Goal: Task Accomplishment & Management: Manage account settings

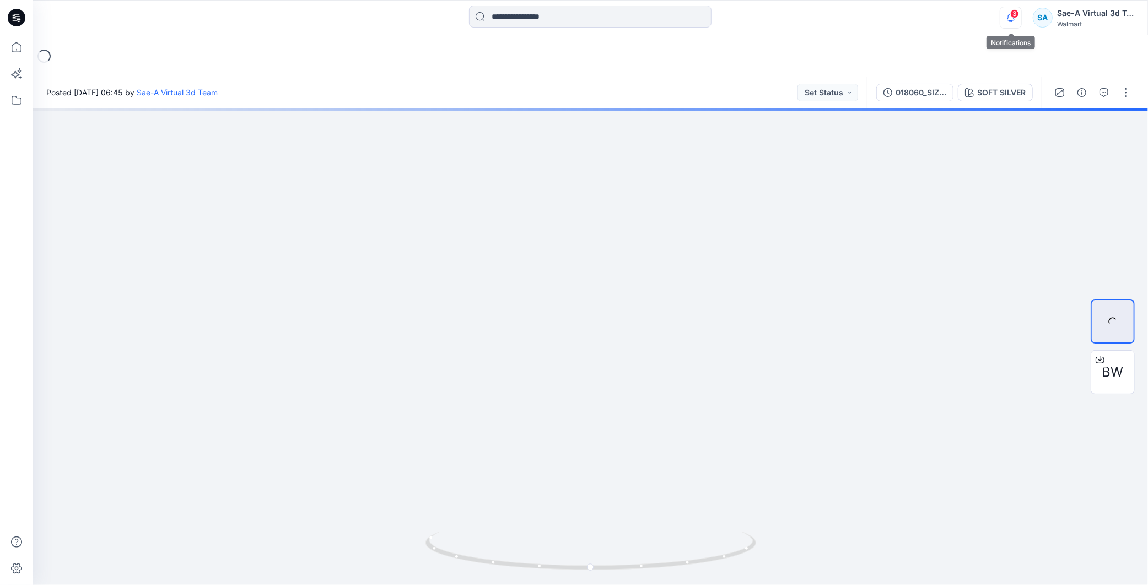
click at [1015, 19] on icon "button" at bounding box center [1011, 18] width 21 height 22
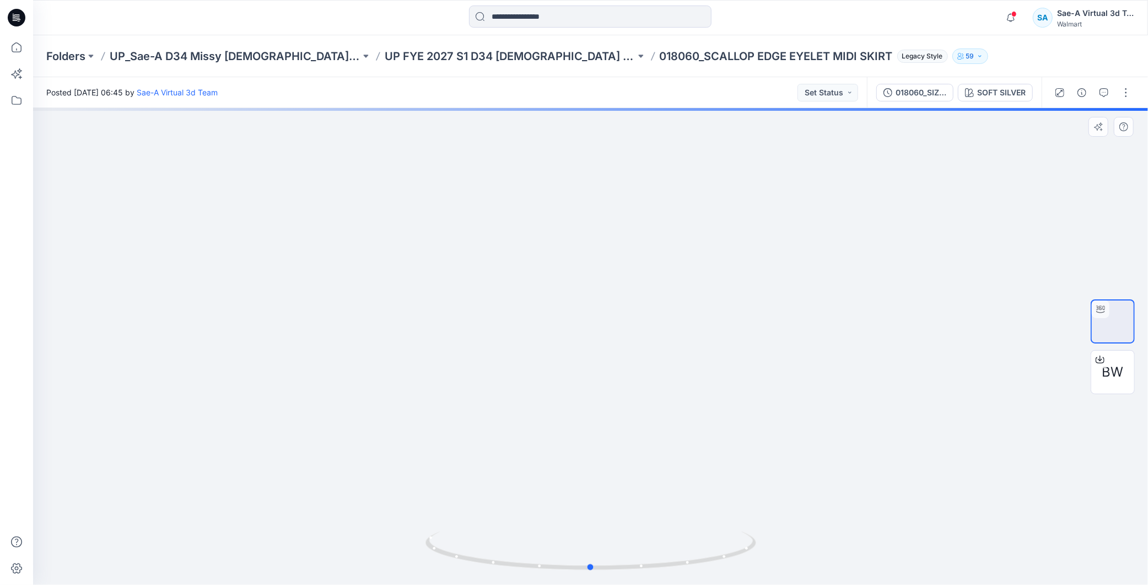
click at [965, 368] on div at bounding box center [590, 346] width 1115 height 477
click at [19, 21] on icon at bounding box center [19, 21] width 3 height 1
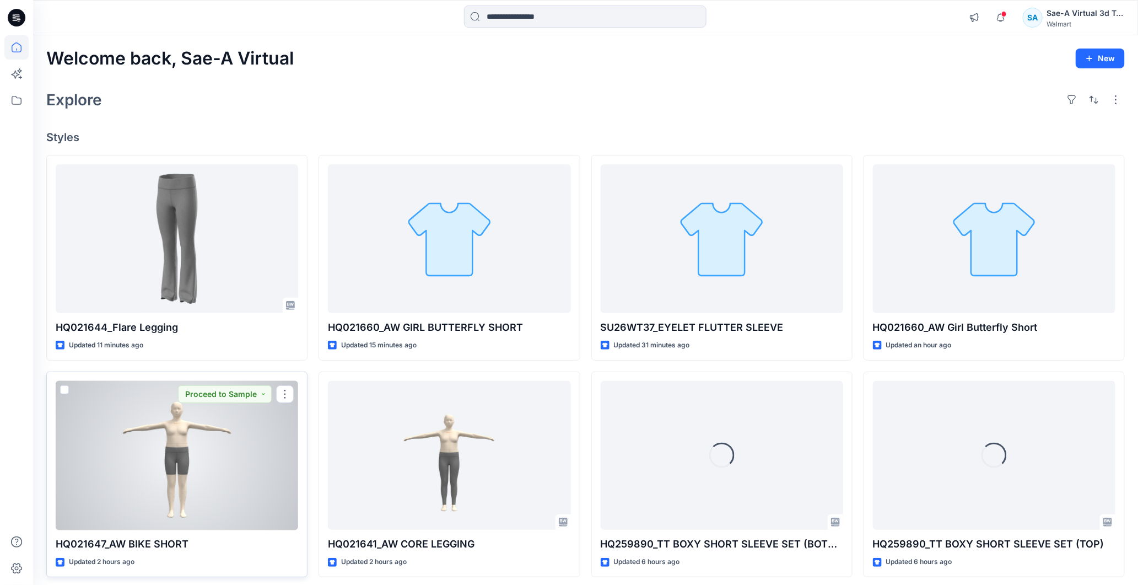
click at [175, 481] on div at bounding box center [177, 455] width 243 height 149
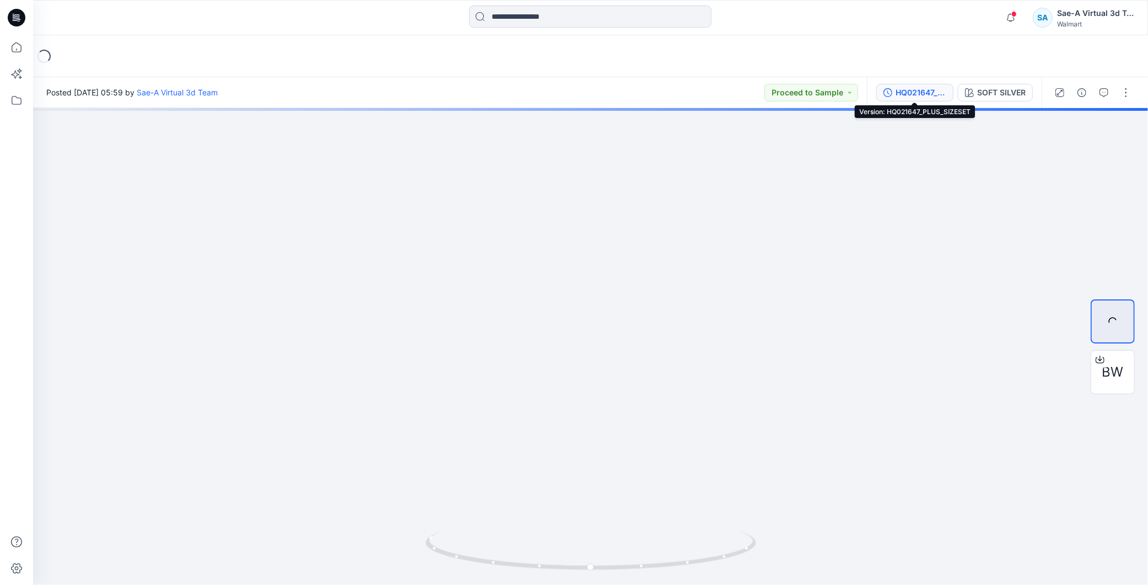
click at [916, 92] on div "HQ021647_PLUS_SIZESET" at bounding box center [921, 93] width 51 height 12
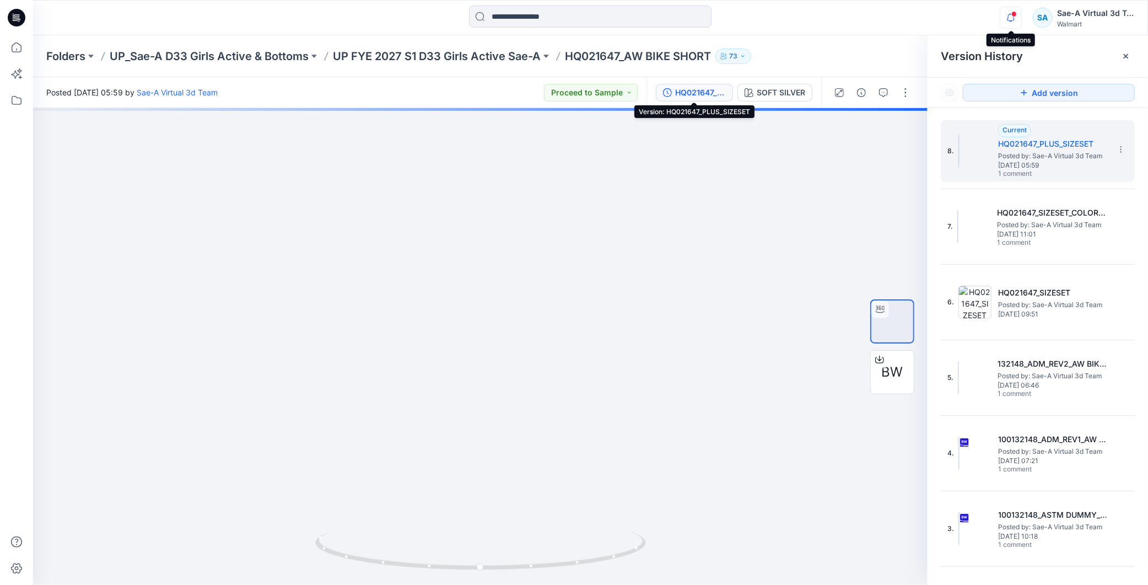
click at [1009, 18] on icon "button" at bounding box center [1011, 17] width 8 height 7
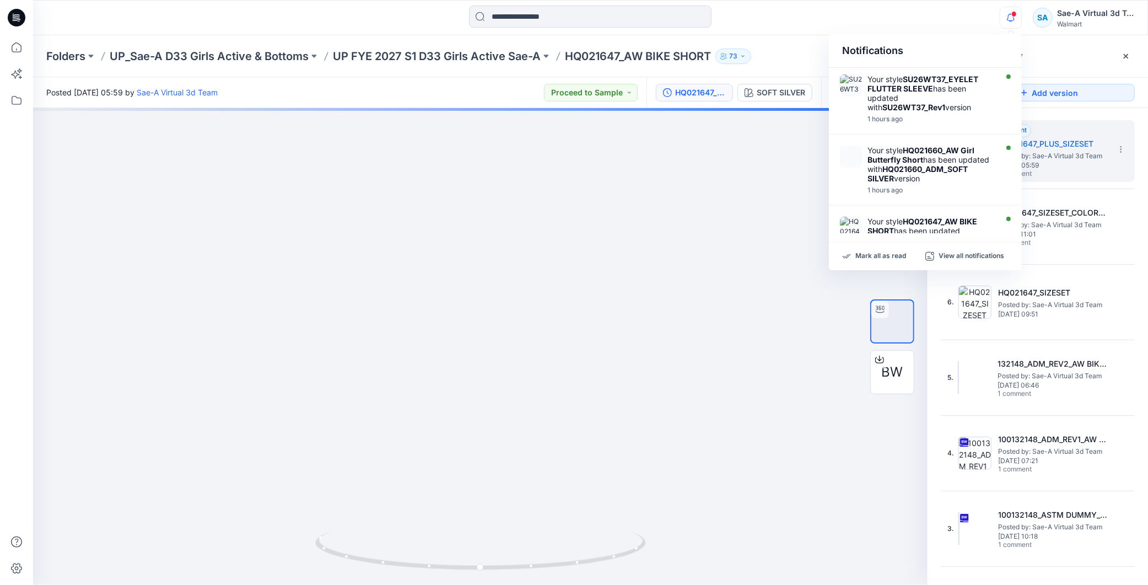
click at [665, 336] on div at bounding box center [480, 346] width 895 height 477
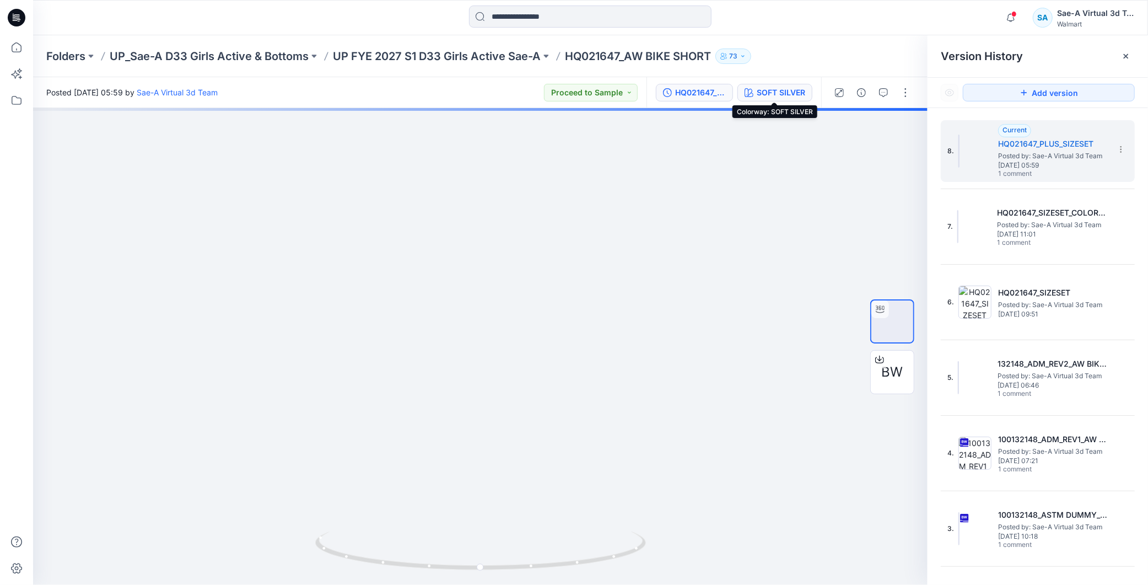
click at [779, 84] on button "SOFT SILVER" at bounding box center [775, 93] width 75 height 18
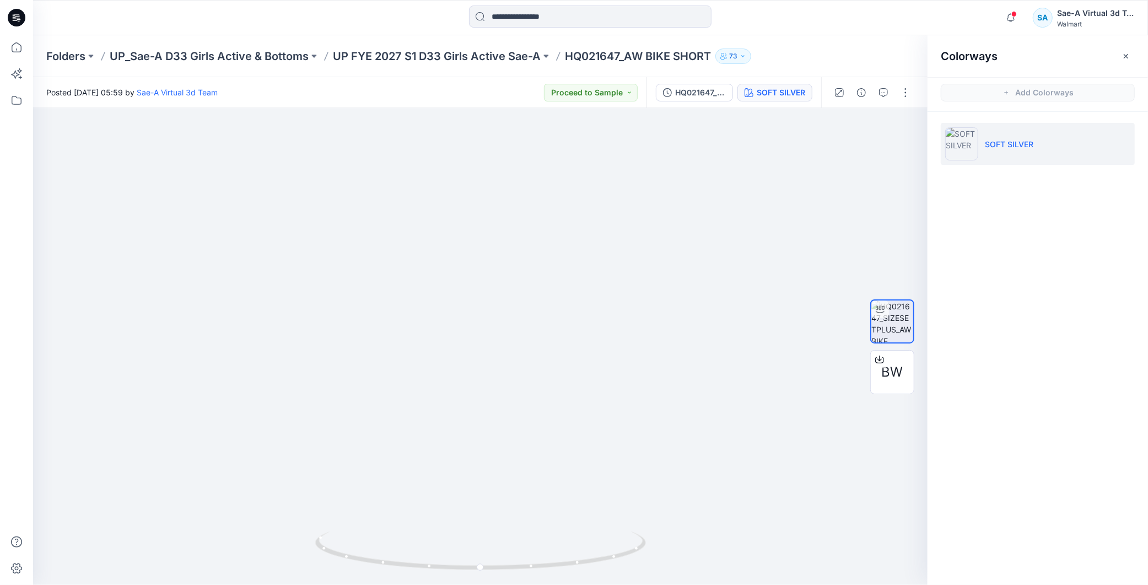
drag, startPoint x: 1025, startPoint y: 282, endPoint x: 1064, endPoint y: 143, distance: 143.8
click at [1025, 282] on div "Colorways Add Colorways SOFT SILVER" at bounding box center [1038, 310] width 220 height 550
drag, startPoint x: 703, startPoint y: 93, endPoint x: 1088, endPoint y: 0, distance: 396.3
click at [703, 93] on div "HQ021647_PLUS_SIZESET" at bounding box center [700, 93] width 51 height 12
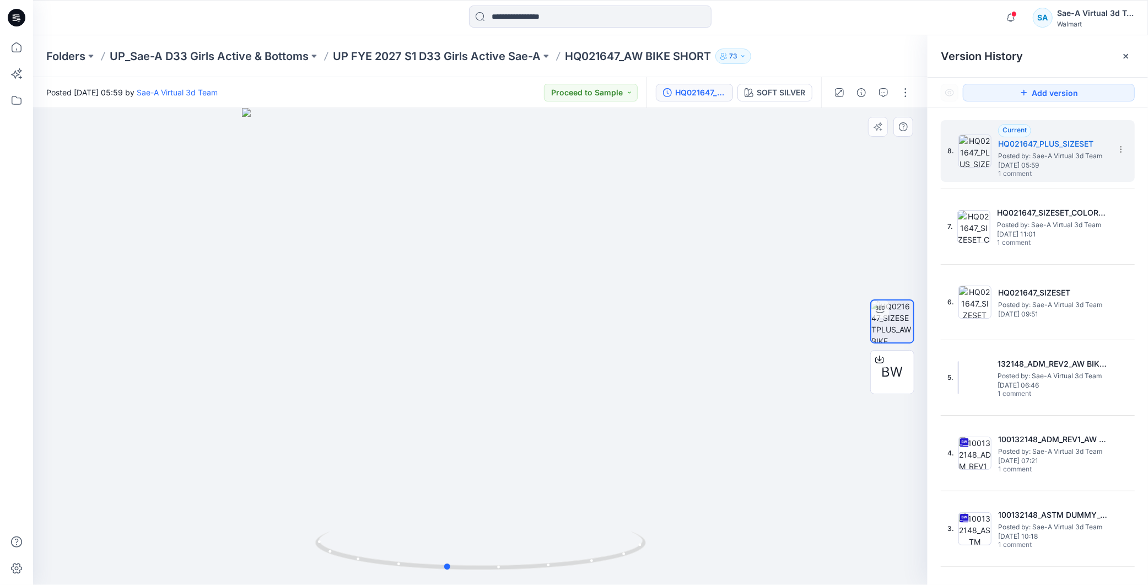
drag, startPoint x: 542, startPoint y: 557, endPoint x: 665, endPoint y: 494, distance: 138.1
click at [599, 539] on icon at bounding box center [482, 551] width 334 height 41
click at [847, 365] on div at bounding box center [480, 346] width 895 height 477
drag, startPoint x: 631, startPoint y: 555, endPoint x: 620, endPoint y: 576, distance: 23.9
click at [646, 560] on icon at bounding box center [482, 551] width 334 height 41
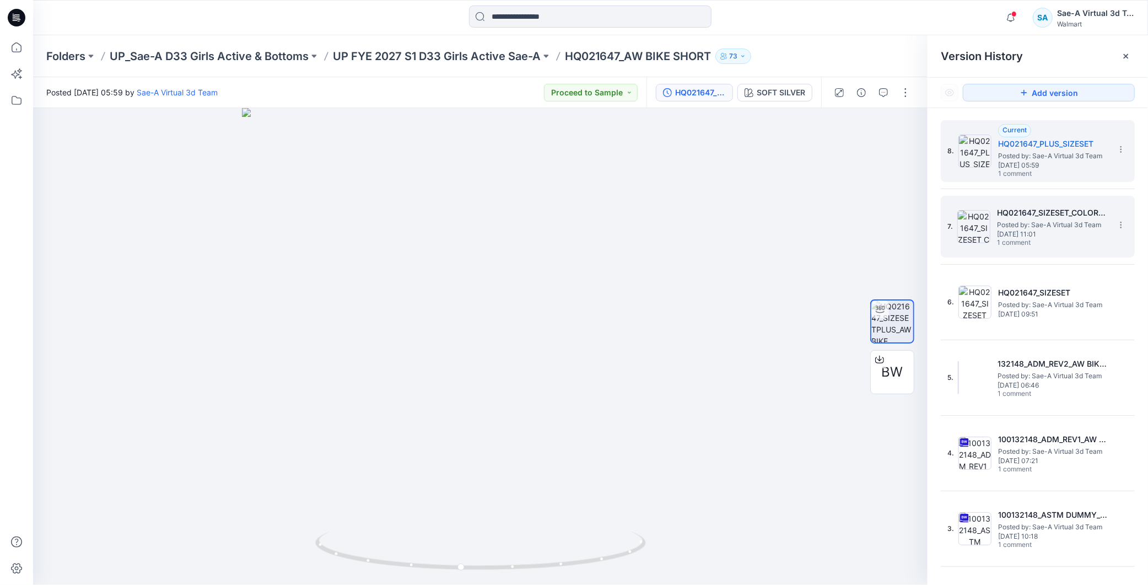
click at [1017, 232] on span "Friday, August 01, 2025 11:01" at bounding box center [1052, 234] width 110 height 8
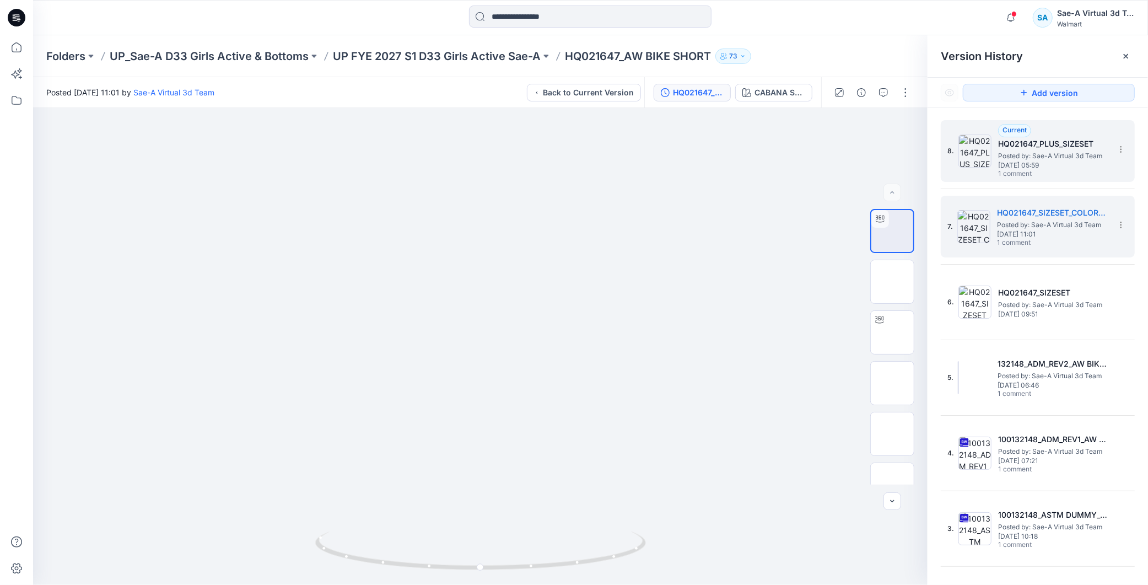
click at [1047, 157] on span "Posted by: Sae-A Virtual 3d Team" at bounding box center [1053, 155] width 110 height 11
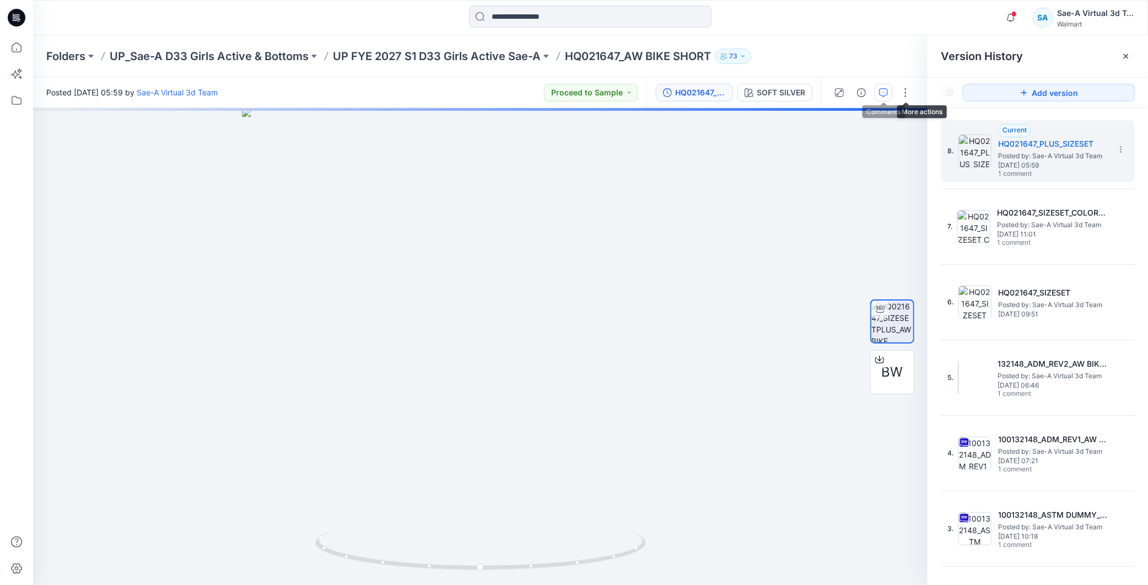
click at [878, 92] on button "button" at bounding box center [884, 93] width 18 height 18
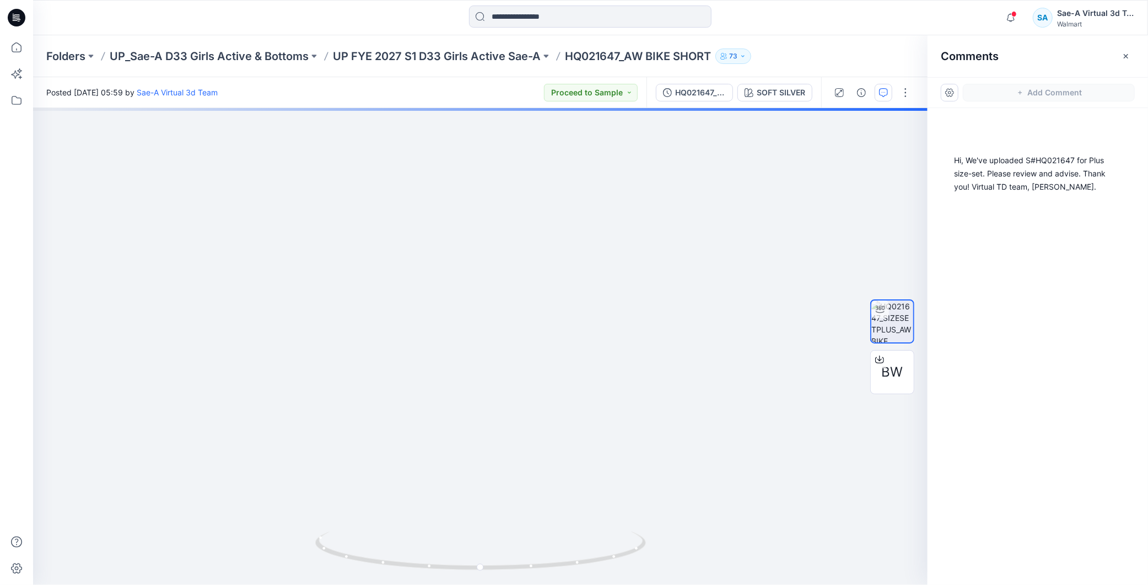
click at [768, 102] on div "HQ021647_PLUS_SIZESET SOFT SILVER" at bounding box center [734, 92] width 175 height 31
click at [775, 95] on div "SOFT SILVER" at bounding box center [781, 93] width 49 height 12
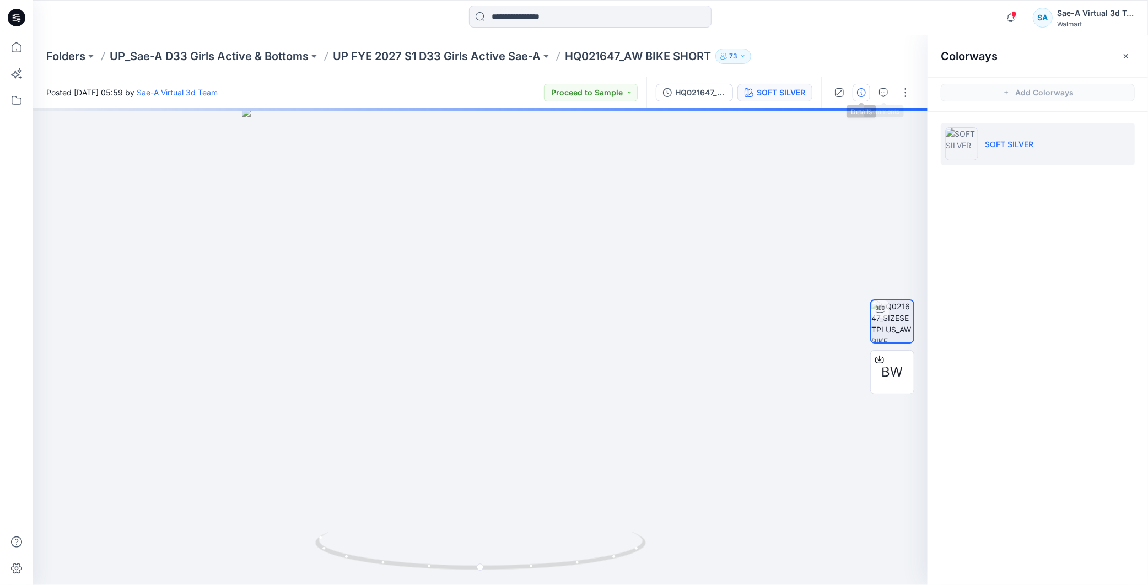
click at [865, 97] on button "button" at bounding box center [862, 93] width 18 height 18
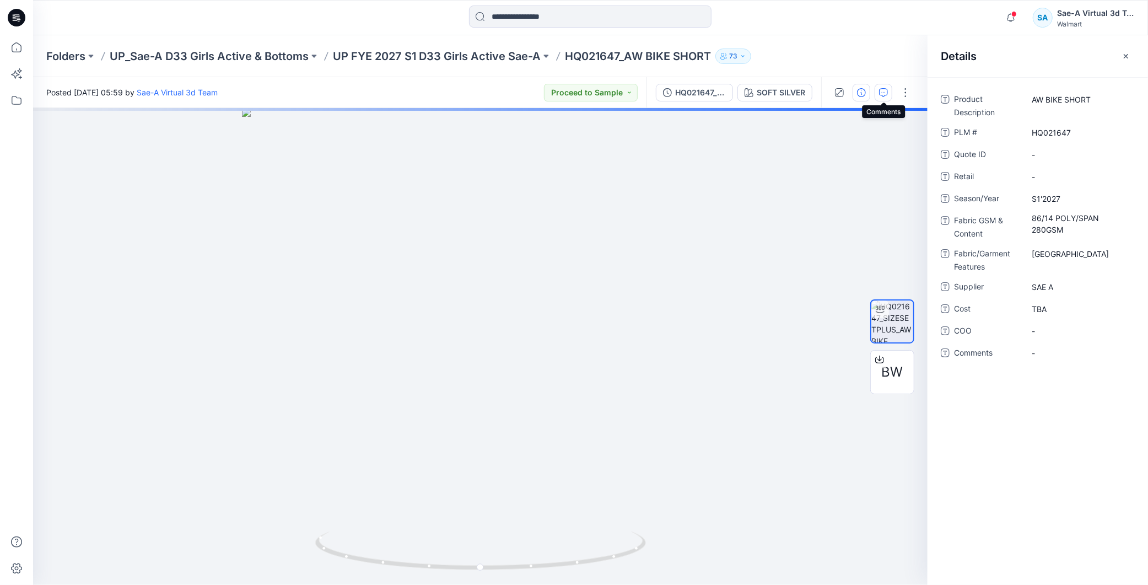
click at [886, 96] on icon "button" at bounding box center [883, 92] width 9 height 9
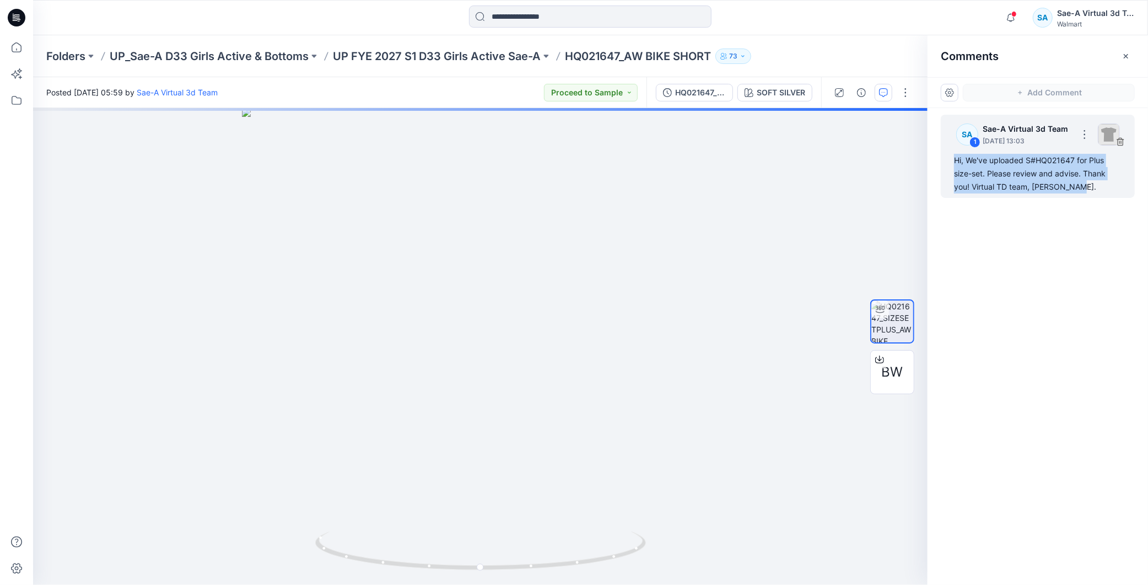
drag, startPoint x: 1077, startPoint y: 187, endPoint x: 952, endPoint y: 162, distance: 127.8
click at [952, 162] on div "SA 1 Sae-A Virtual 3d Team August 25, 2025 13:03 Hi, We've uploaded S#HQ021647 …" at bounding box center [1038, 156] width 194 height 83
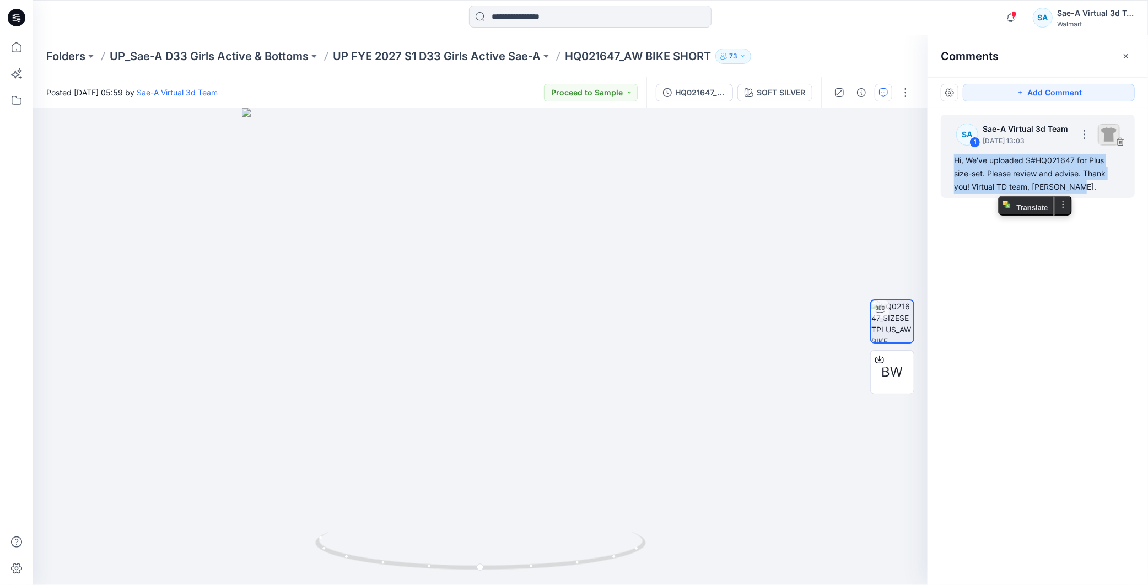
copy div "Hi, We've uploaded S#HQ021647 for Plus size-set. Please review and advise. Than…"
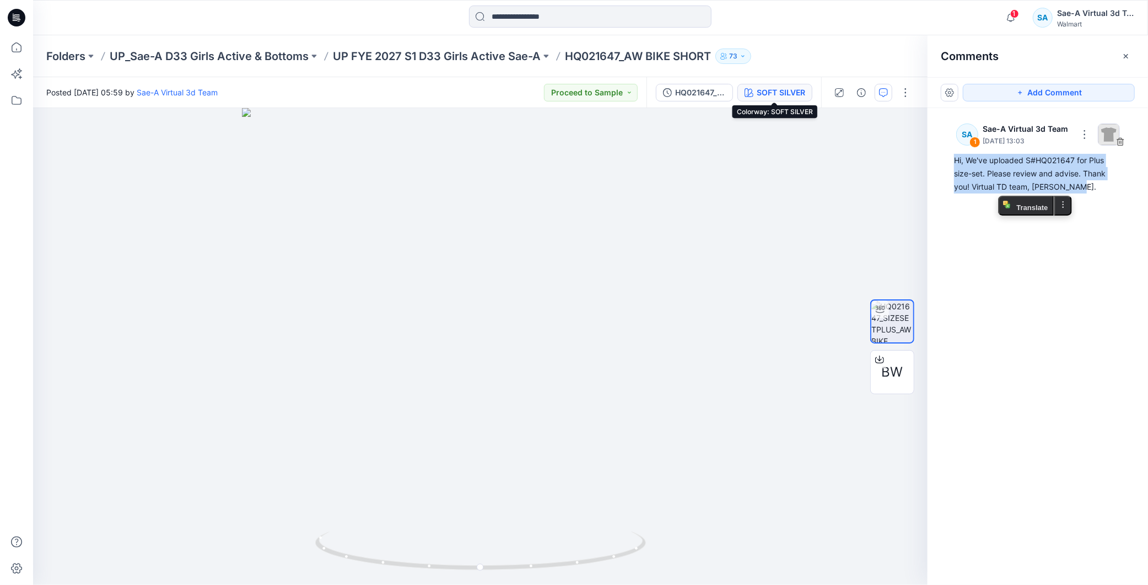
click at [777, 96] on div "SOFT SILVER" at bounding box center [781, 93] width 49 height 12
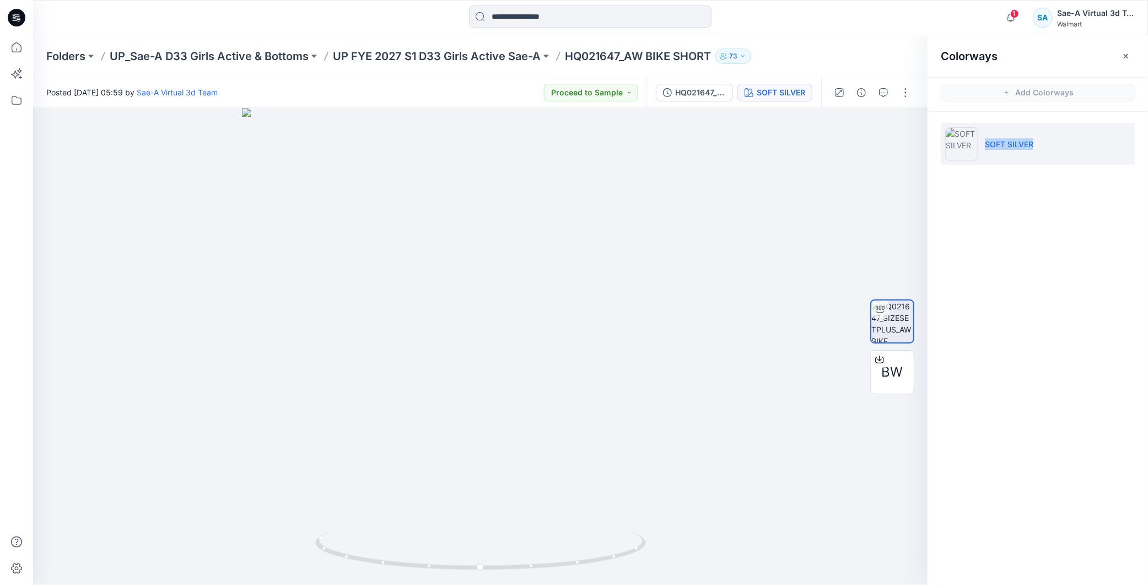
drag, startPoint x: 1042, startPoint y: 142, endPoint x: 982, endPoint y: 142, distance: 60.1
click at [982, 142] on li "SOFT SILVER" at bounding box center [1038, 144] width 194 height 42
copy p "SOFT SILVER"
drag, startPoint x: 791, startPoint y: 85, endPoint x: 900, endPoint y: 88, distance: 109.2
click at [791, 87] on div "SOFT SILVER" at bounding box center [781, 93] width 49 height 12
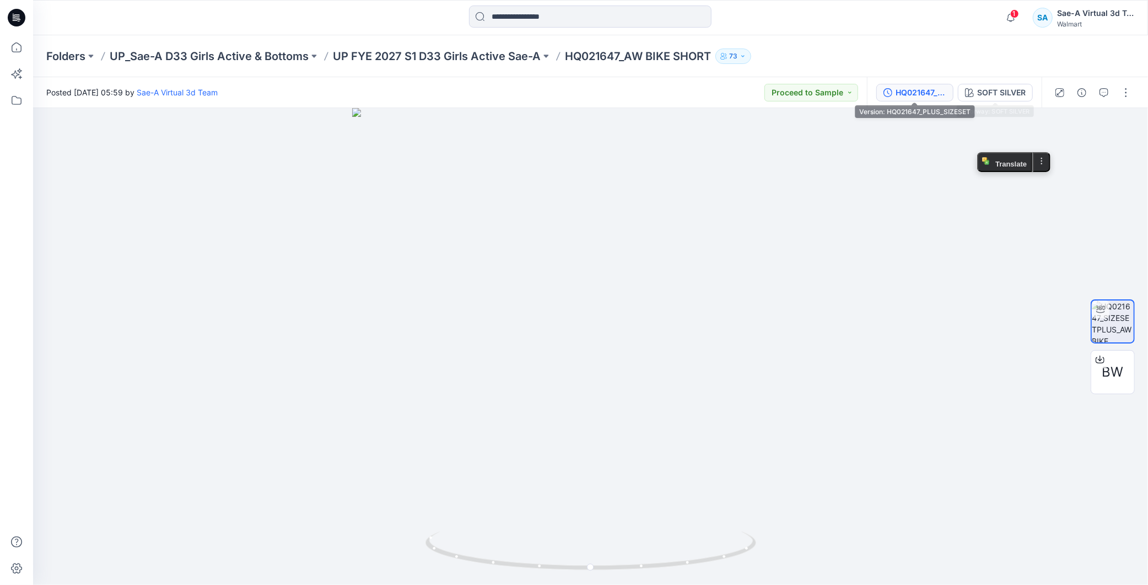
click at [923, 87] on div "HQ021647_PLUS_SIZESET" at bounding box center [921, 93] width 51 height 12
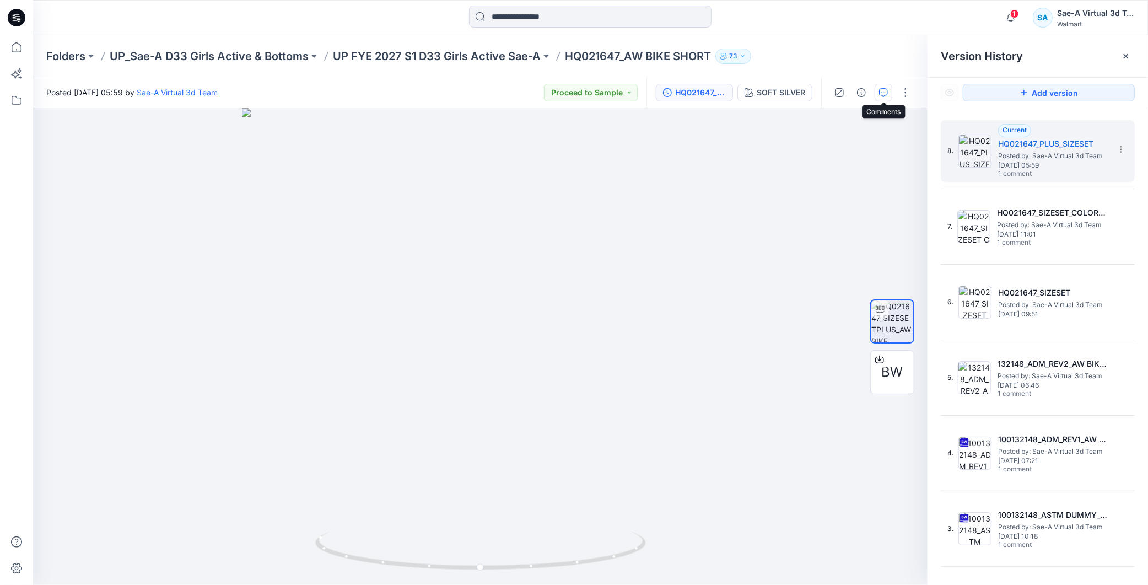
click at [884, 94] on icon "button" at bounding box center [883, 92] width 9 height 9
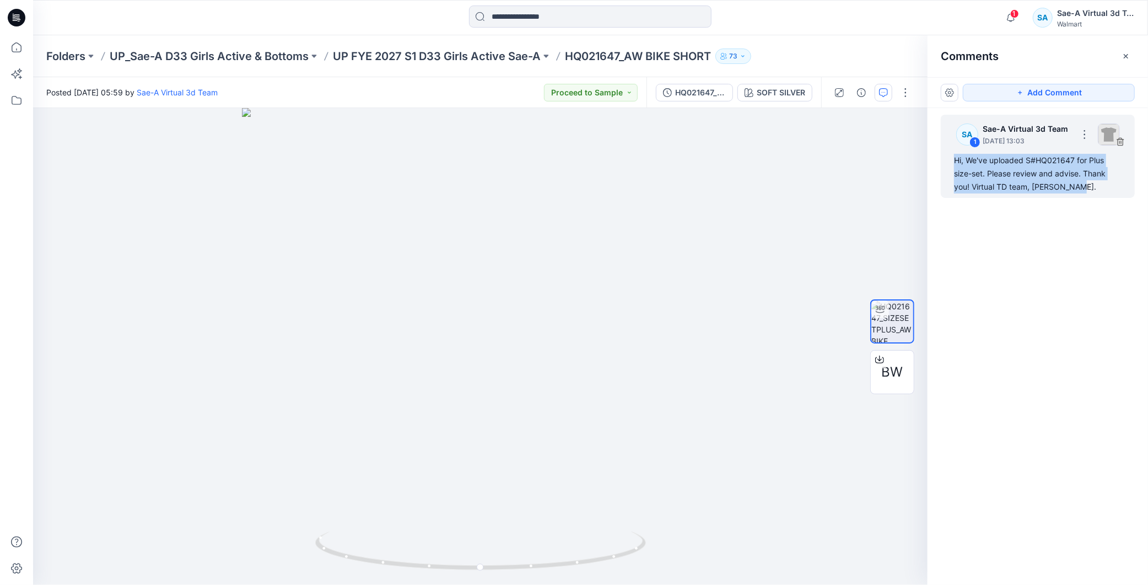
drag, startPoint x: 1028, startPoint y: 183, endPoint x: 946, endPoint y: 158, distance: 86.0
click at [946, 158] on div "SA 1 Sae-A Virtual 3d Team August 25, 2025 13:03 Hi, We've uploaded S#HQ021647 …" at bounding box center [1038, 156] width 194 height 83
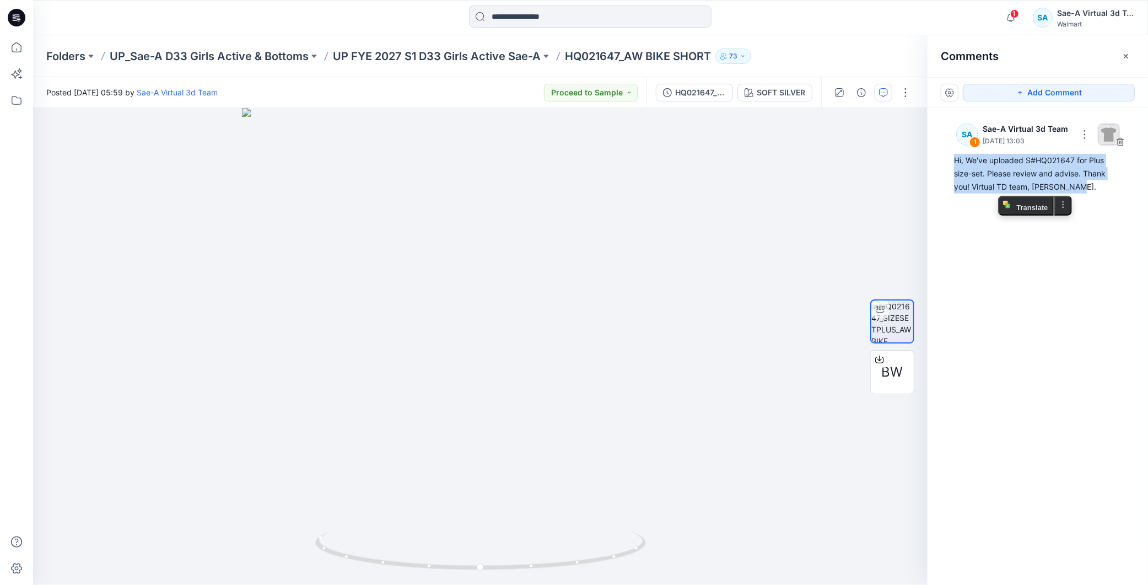
copy div "Hi, We've uploaded S#HQ021647 for Plus size-set. Please review and advise. Than…"
click at [778, 100] on button "SOFT SILVER" at bounding box center [775, 93] width 75 height 18
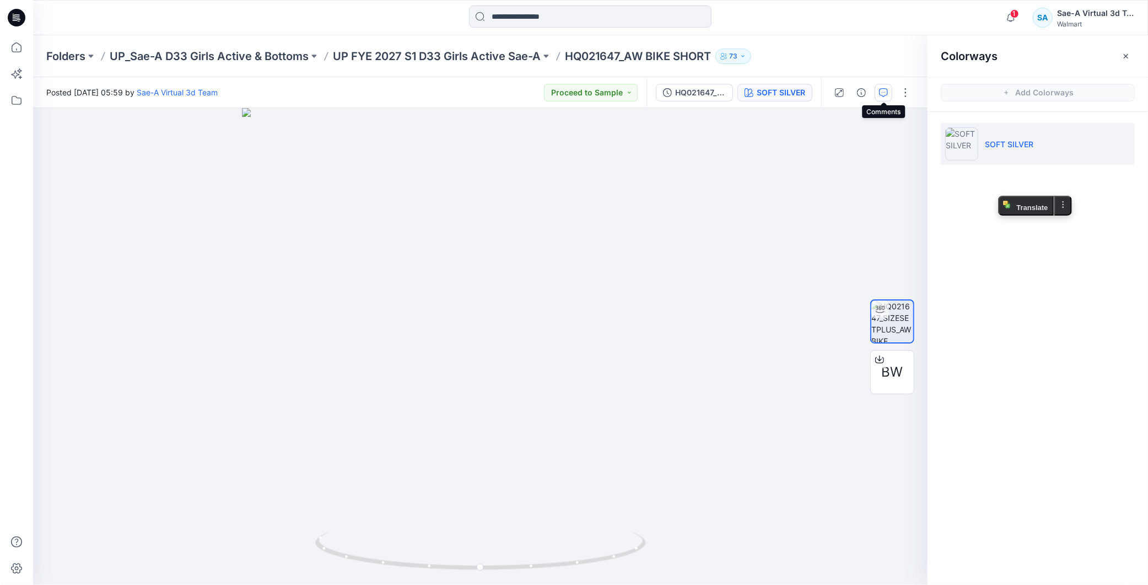
click at [875, 93] on button "button" at bounding box center [884, 93] width 18 height 18
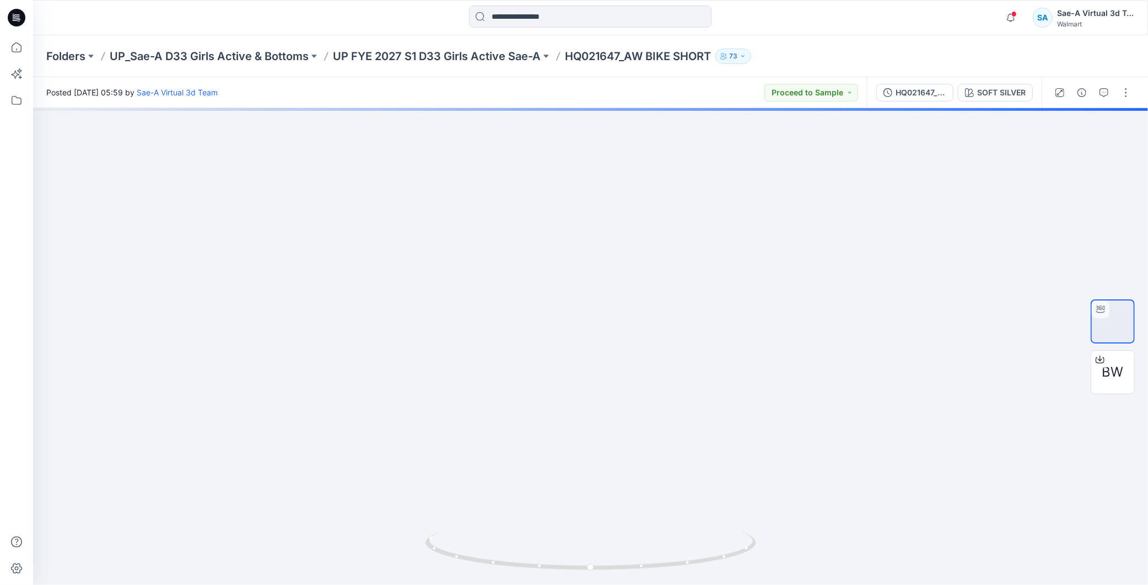
click at [502, 43] on div "Folders UP_Sae-A D33 Girls Active & Bottoms UP FYE 2027 S1 D33 Girls Active Sae…" at bounding box center [590, 56] width 1115 height 42
click at [488, 56] on p "UP FYE 2027 S1 D33 Girls Active Sae-A" at bounding box center [437, 56] width 208 height 15
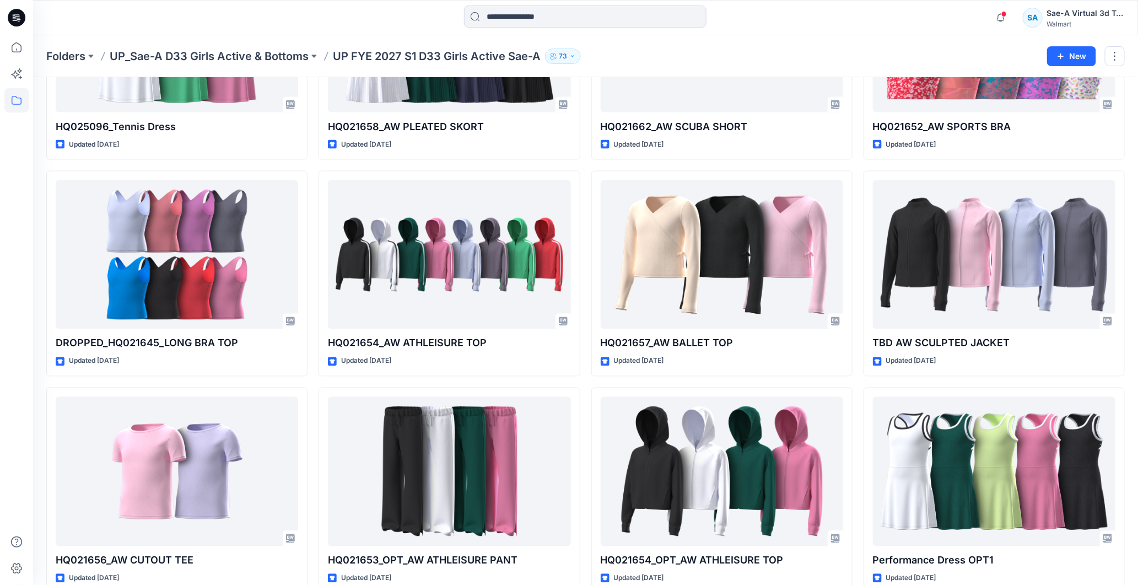
scroll to position [514, 0]
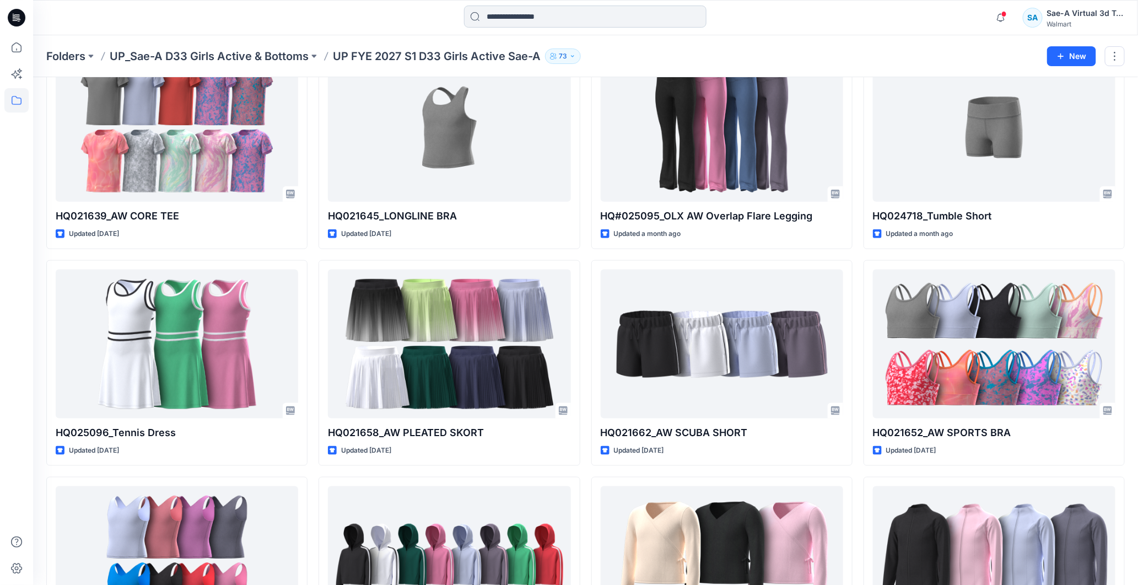
click at [527, 18] on input at bounding box center [585, 17] width 243 height 22
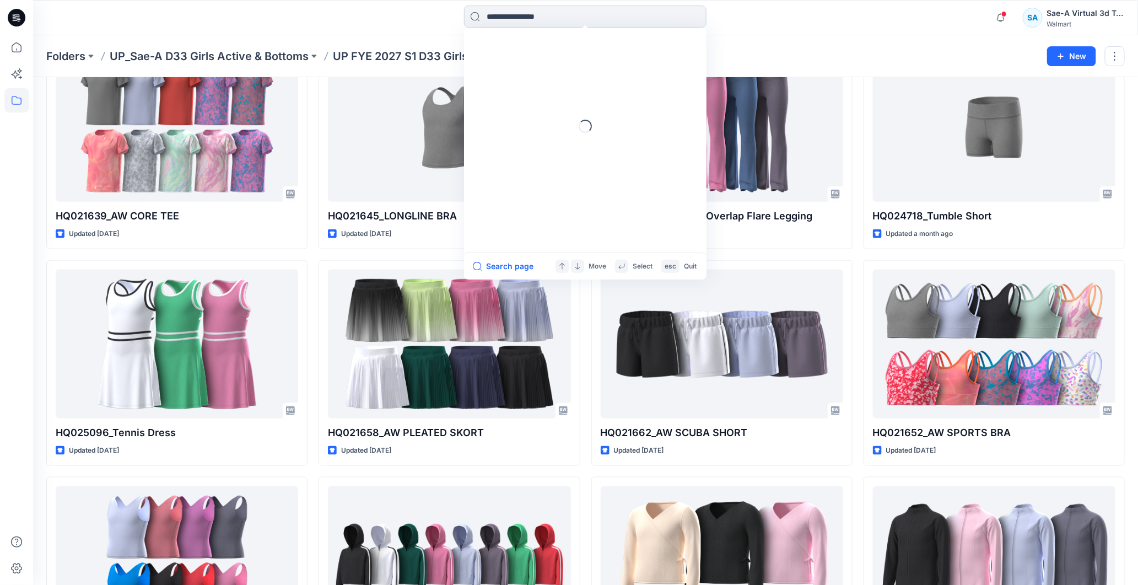
paste input "********"
type input "********"
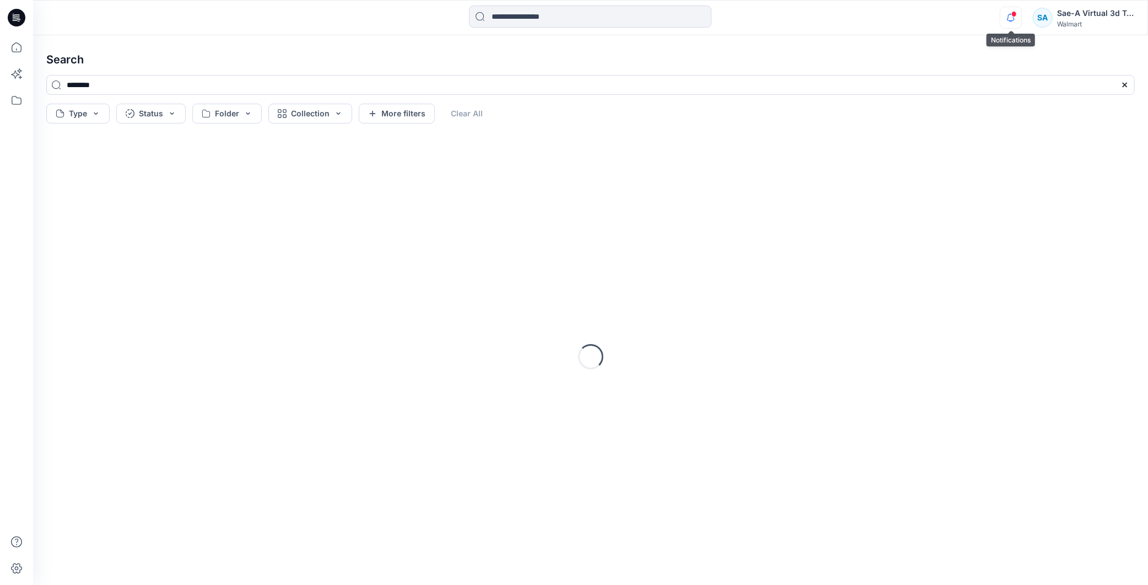
click at [1018, 24] on icon "button" at bounding box center [1011, 18] width 21 height 22
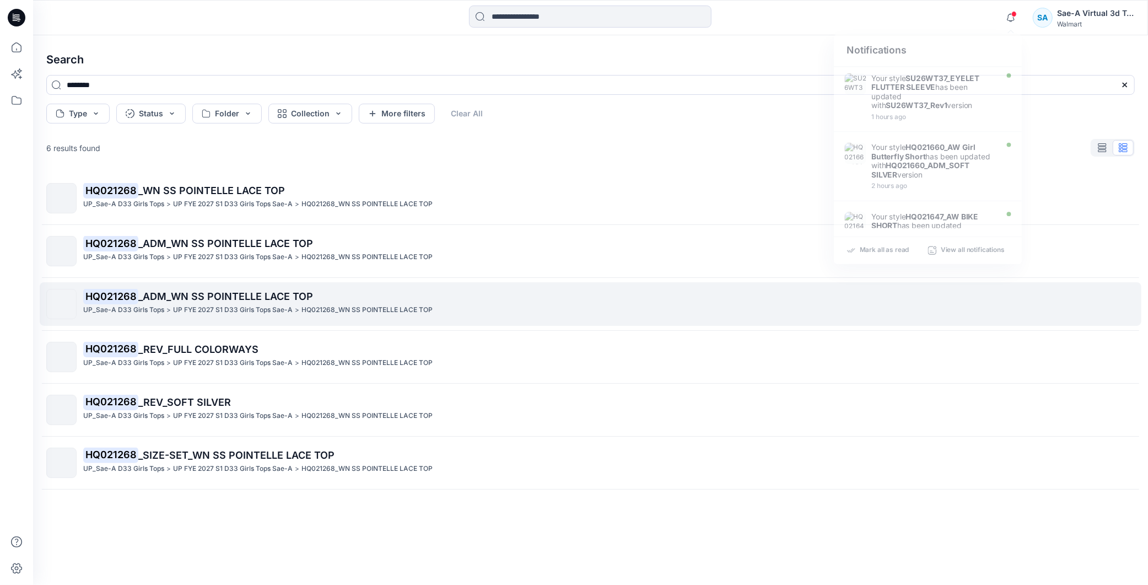
click at [244, 295] on span "_ADM_WN SS POINTELLE LACE TOP" at bounding box center [225, 297] width 175 height 12
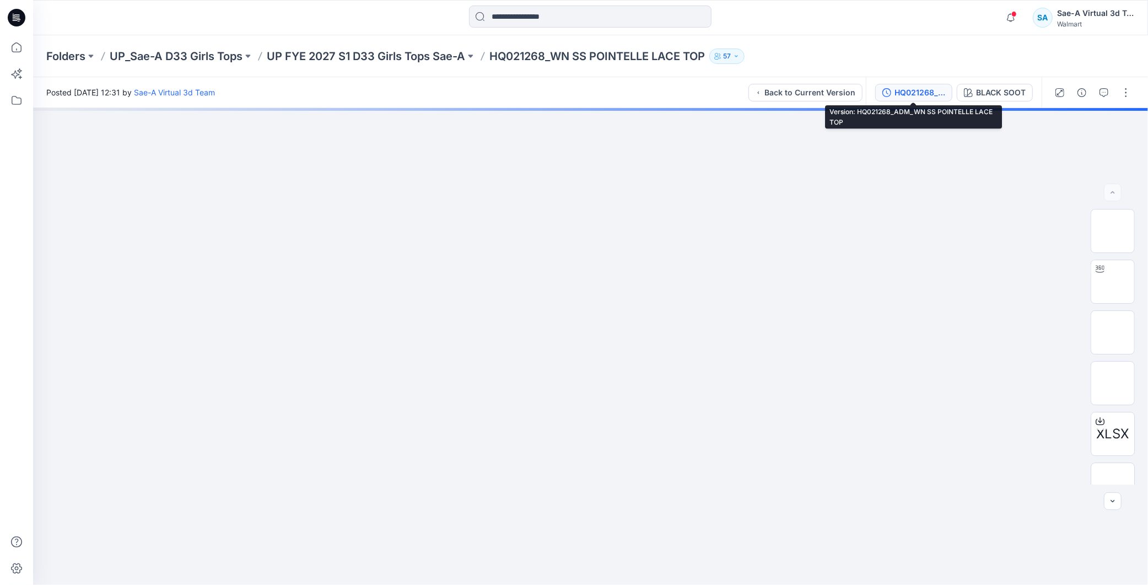
click at [918, 89] on div "HQ021268_ADM_WN SS POINTELLE LACE TOP" at bounding box center [920, 93] width 51 height 12
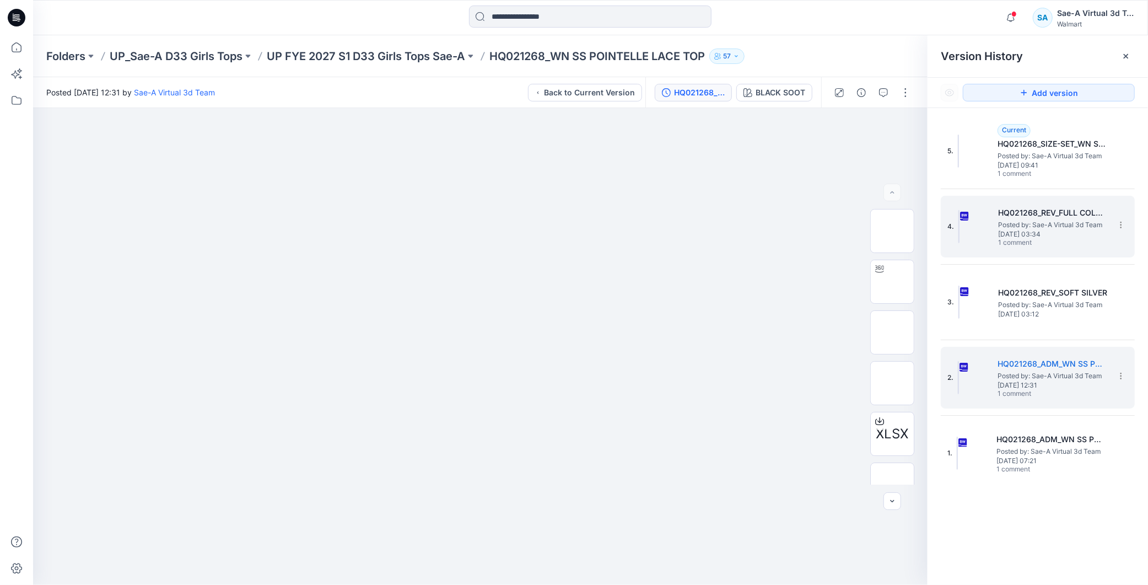
click at [1055, 165] on span "[DATE] 09:41" at bounding box center [1053, 166] width 110 height 8
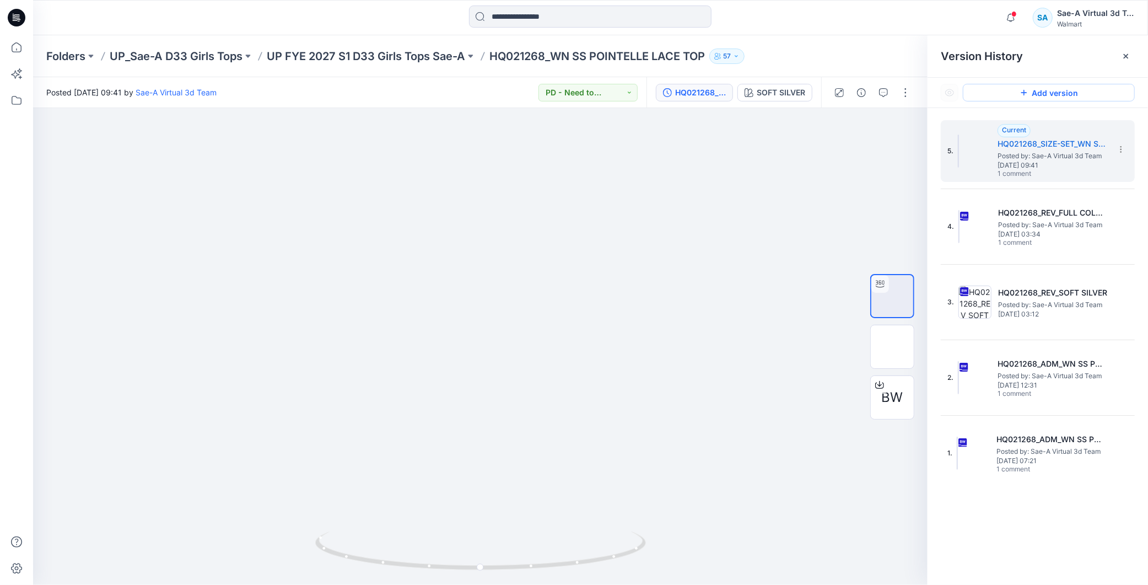
click at [1068, 89] on button "Add version" at bounding box center [1049, 93] width 172 height 18
click at [1047, 88] on button "Add version" at bounding box center [1049, 93] width 172 height 18
click at [778, 97] on div "SOFT SILVER" at bounding box center [781, 93] width 49 height 12
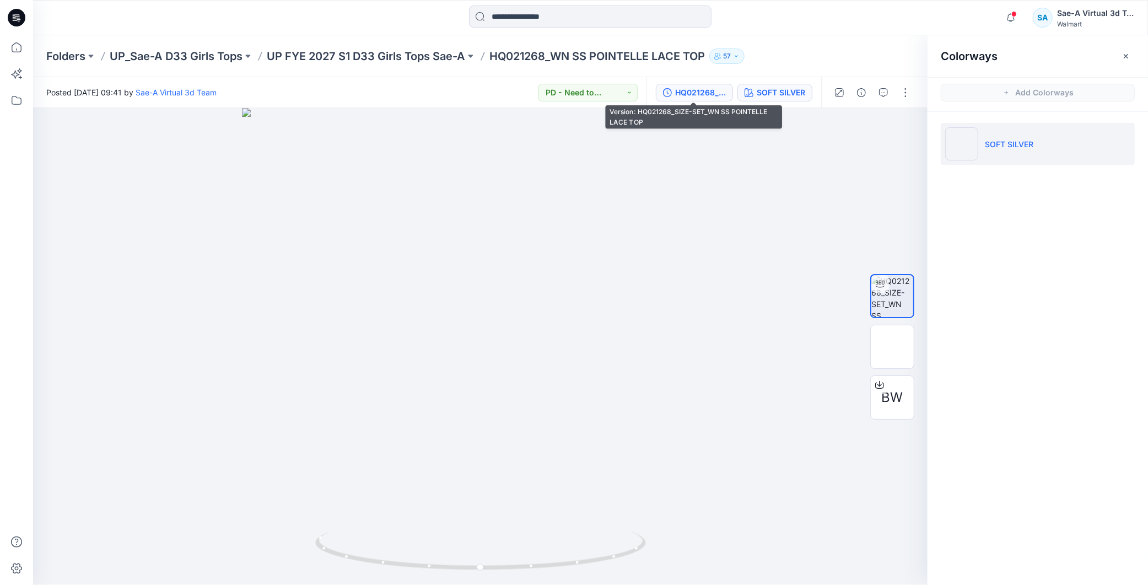
click at [696, 99] on button "HQ021268_SIZE-SET_WN SS POINTELLE LACE TOP" at bounding box center [694, 93] width 77 height 18
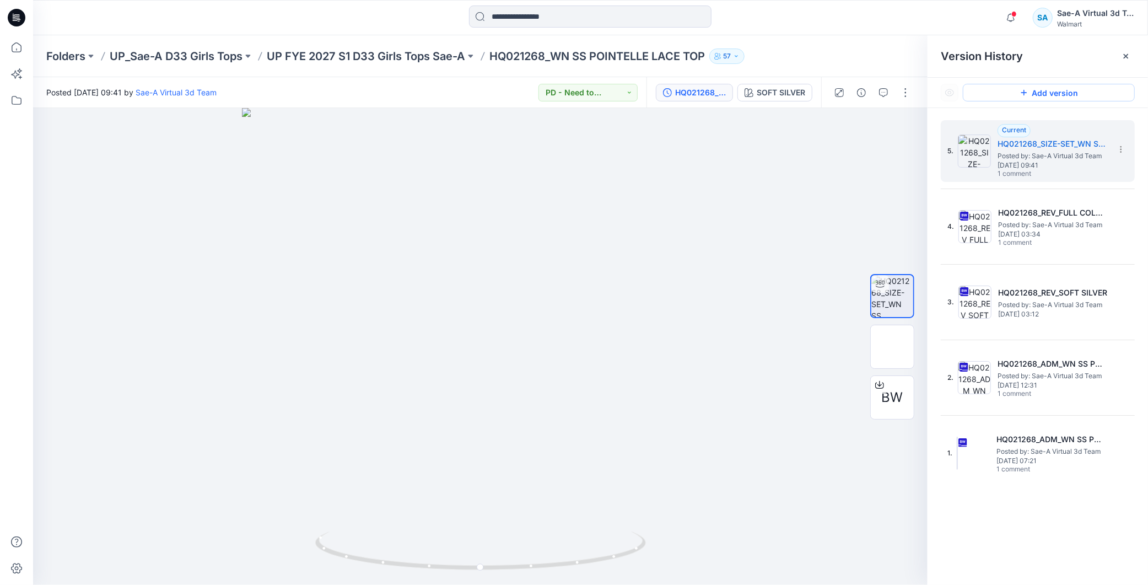
click at [1046, 87] on button "Add version" at bounding box center [1049, 93] width 172 height 18
click at [1070, 98] on button "Add version" at bounding box center [1049, 93] width 172 height 18
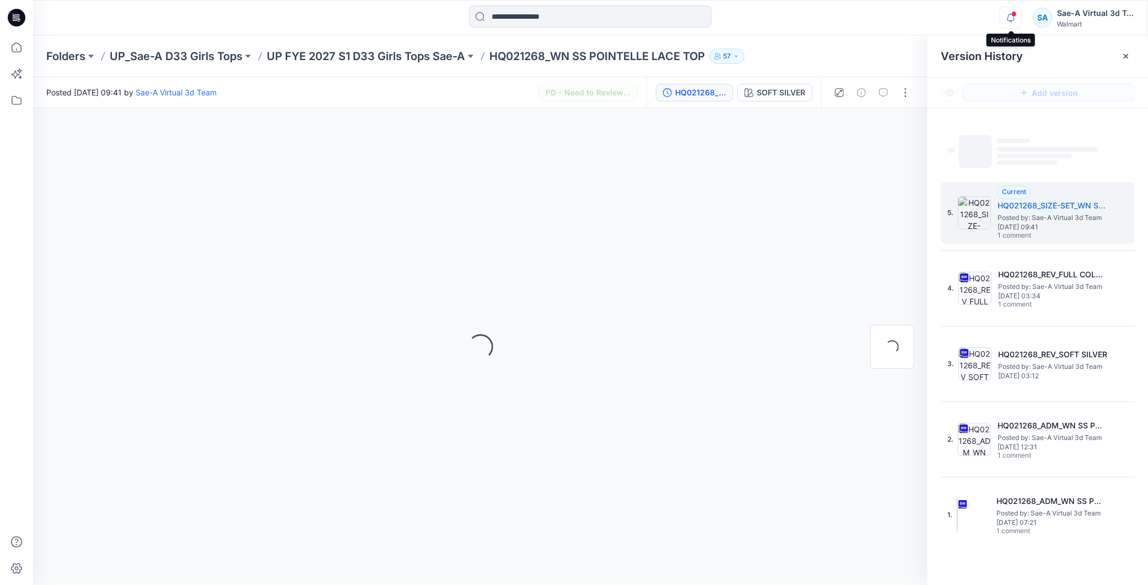
click at [1020, 15] on icon "button" at bounding box center [1011, 18] width 21 height 22
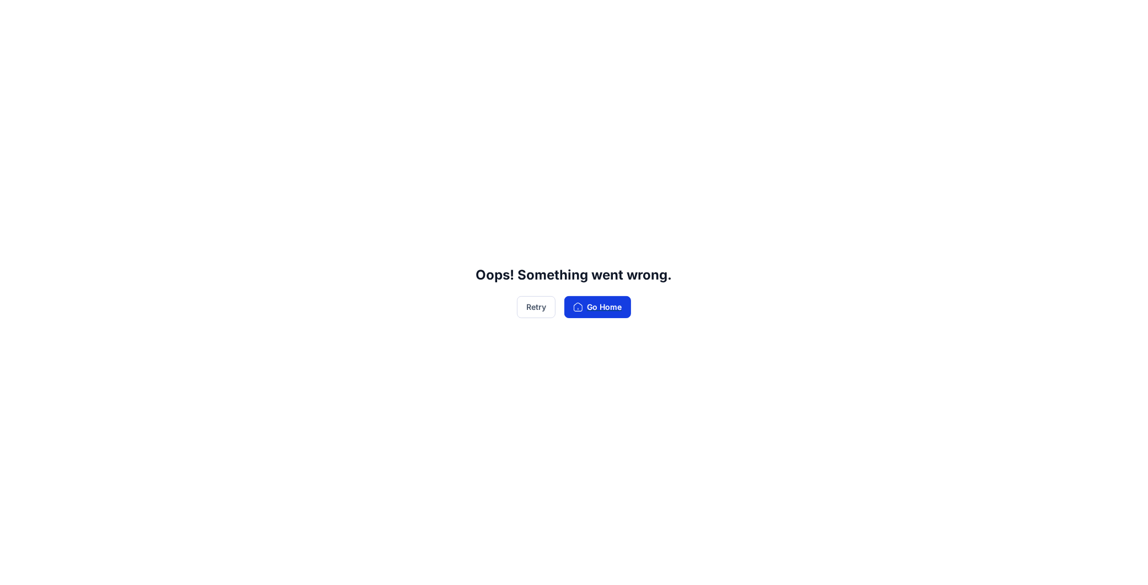
click at [595, 300] on button "Go Home" at bounding box center [597, 307] width 67 height 22
click at [598, 300] on button "Go Home" at bounding box center [597, 307] width 67 height 22
click at [531, 311] on button "Retry" at bounding box center [536, 307] width 39 height 22
click at [528, 313] on button "Retry" at bounding box center [536, 307] width 39 height 22
click at [525, 298] on button "Retry" at bounding box center [536, 307] width 39 height 22
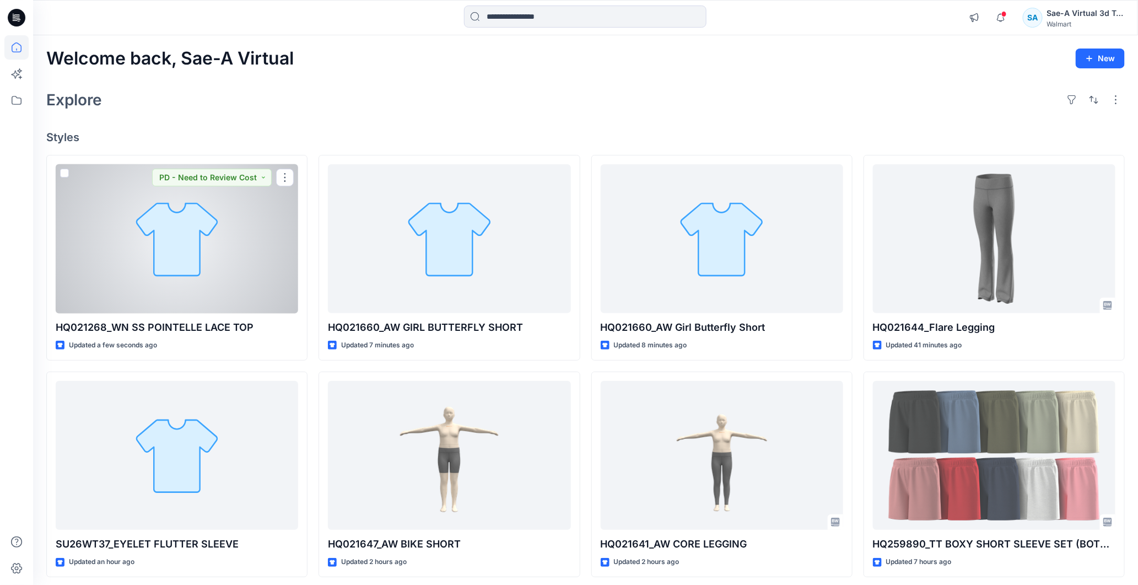
click at [191, 271] on div at bounding box center [177, 238] width 243 height 149
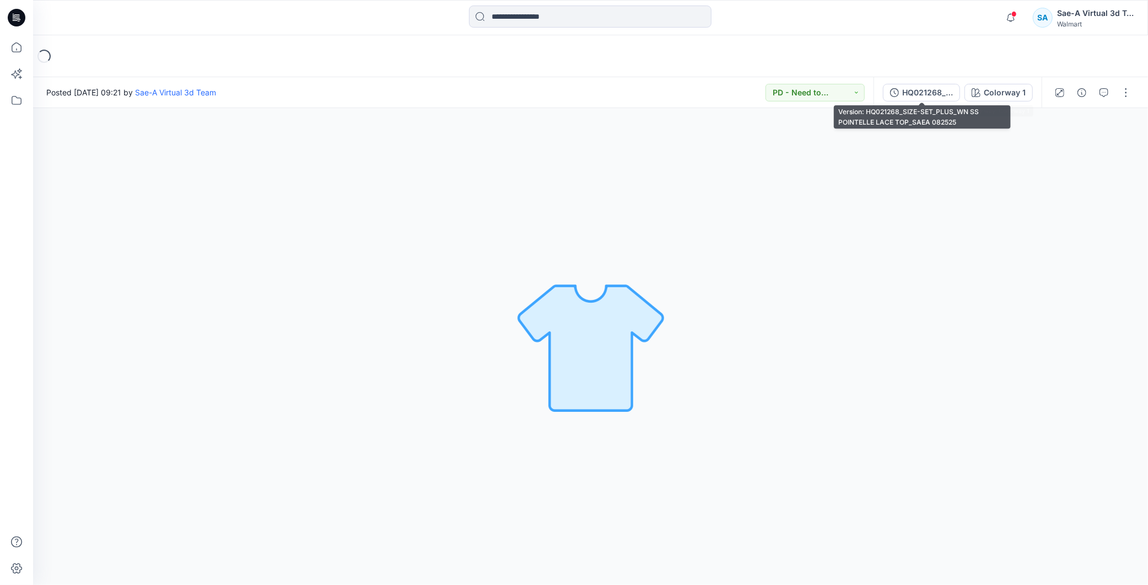
drag, startPoint x: 932, startPoint y: 92, endPoint x: 1131, endPoint y: 139, distance: 204.6
click at [932, 91] on div "HQ021268_SIZE-SET_PLUS_WN SS POINTELLE LACE TOP_SAEA 082525" at bounding box center [927, 93] width 51 height 12
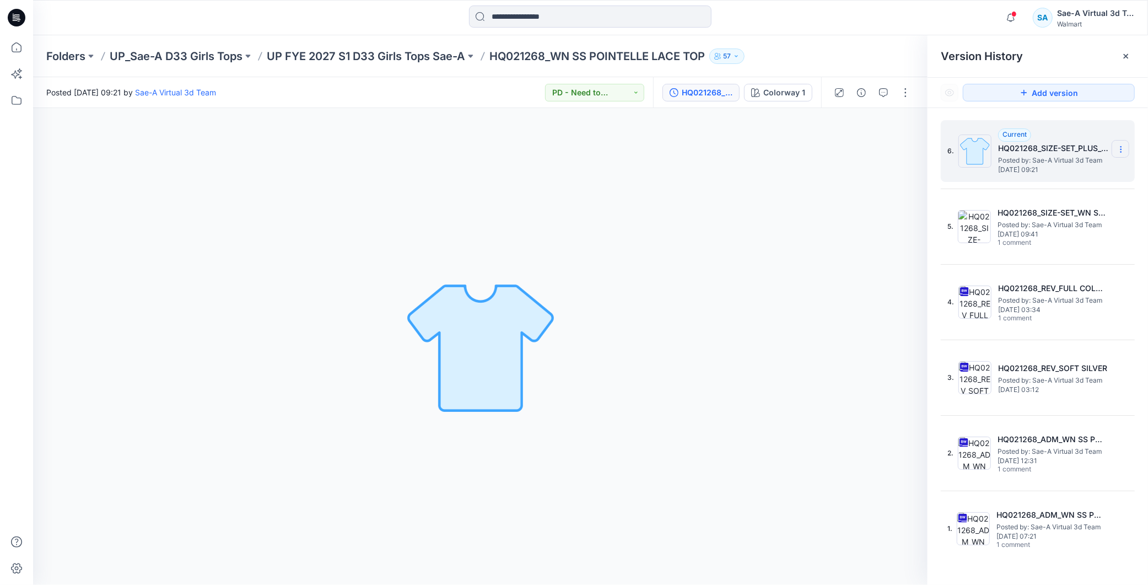
click at [1119, 153] on icon at bounding box center [1121, 149] width 9 height 9
click at [1071, 195] on span "Rename Version" at bounding box center [1047, 193] width 57 height 13
drag, startPoint x: 1074, startPoint y: 153, endPoint x: 1093, endPoint y: 150, distance: 19.5
click at [1075, 153] on input "**********" at bounding box center [1066, 148] width 121 height 18
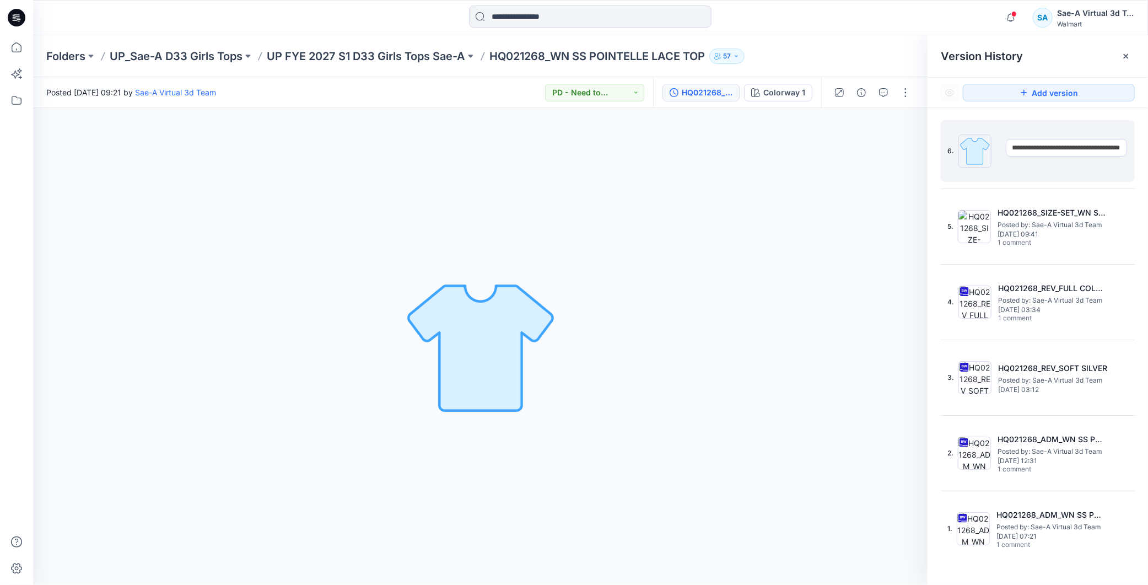
click at [1079, 148] on input "**********" at bounding box center [1066, 148] width 121 height 18
drag, startPoint x: 1078, startPoint y: 146, endPoint x: 1175, endPoint y: 160, distance: 98.1
click at [1148, 160] on html "Notifications Your style SU26WT37_EYELET FLUTTER SLEEVE has been updated with S…" at bounding box center [574, 292] width 1148 height 585
type input "**********"
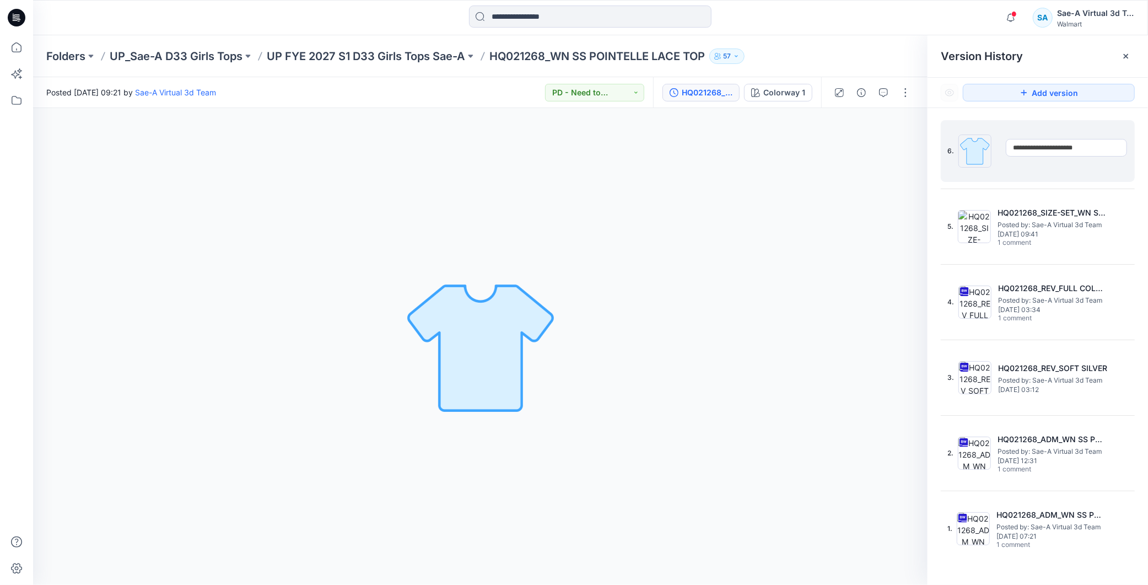
click at [883, 51] on div "Folders UP_Sae-A D33 Girls Tops UP FYE 2027 S1 D33 Girls Tops Sae-A HQ021268_WN…" at bounding box center [547, 56] width 1003 height 15
click at [906, 94] on button "button" at bounding box center [906, 93] width 18 height 18
click at [838, 146] on p "Edit" at bounding box center [836, 149] width 14 height 12
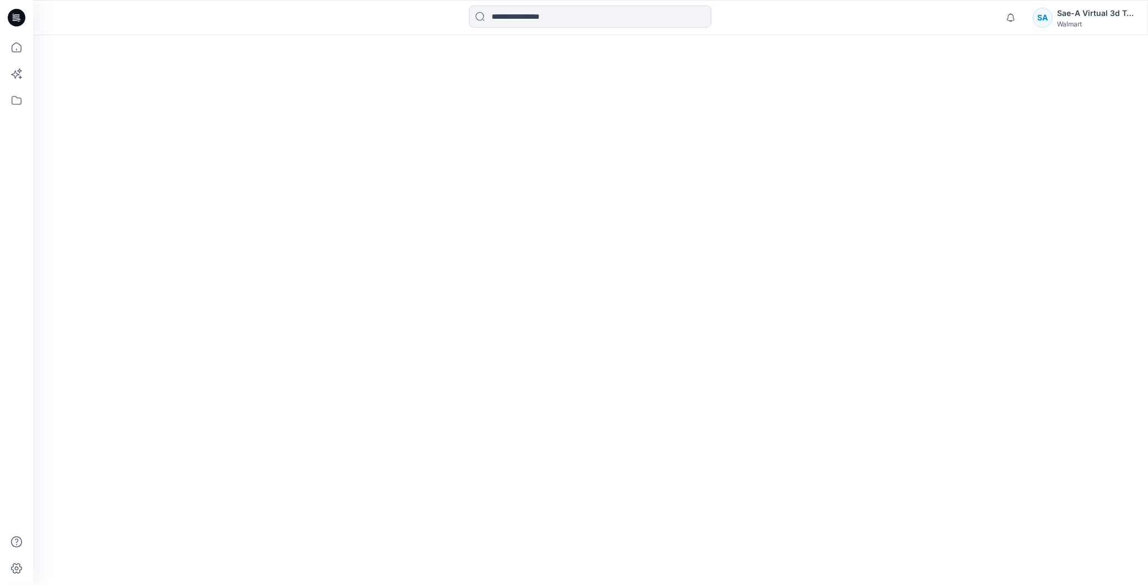
click at [845, 144] on div at bounding box center [590, 310] width 1115 height 550
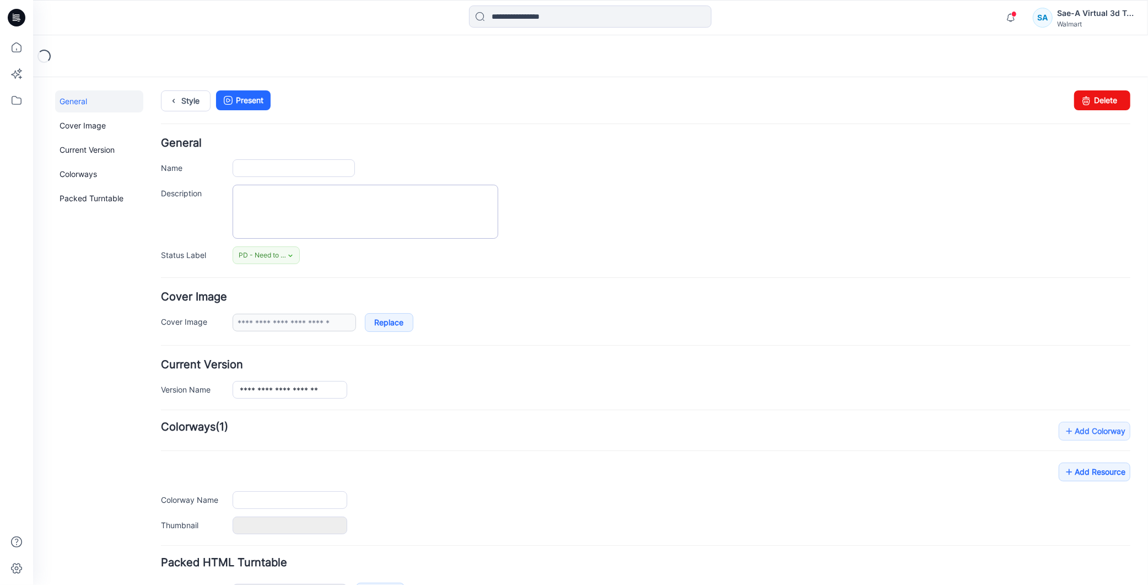
type input "**********"
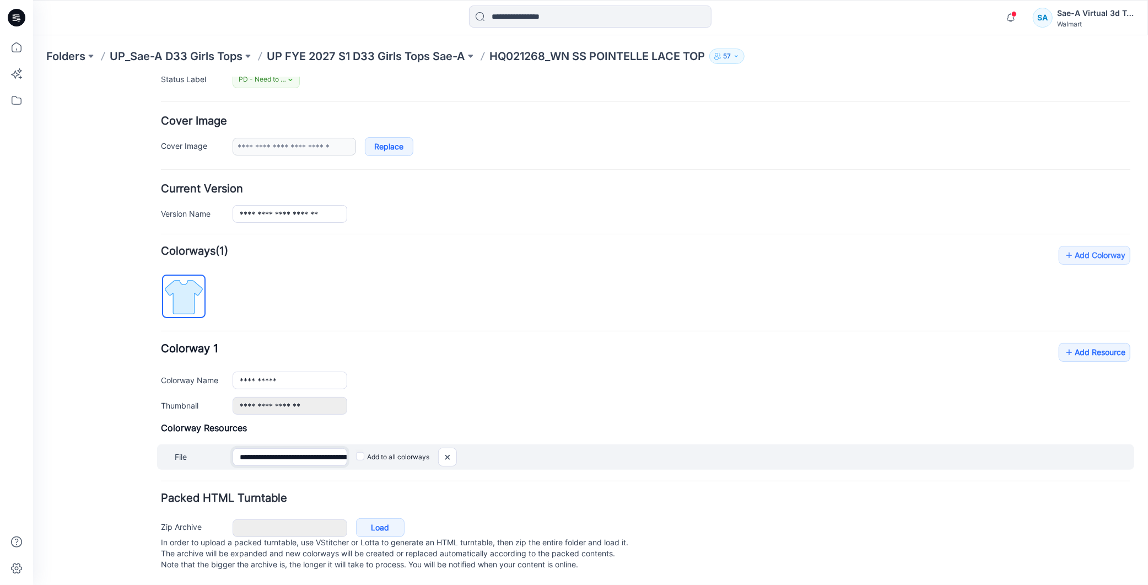
scroll to position [0, 159]
drag, startPoint x: 298, startPoint y: 446, endPoint x: 370, endPoint y: 446, distance: 72.2
click at [370, 446] on div "**********" at bounding box center [645, 456] width 977 height 25
drag, startPoint x: 450, startPoint y: 443, endPoint x: 665, endPoint y: 146, distance: 366.4
click at [450, 448] on img at bounding box center [447, 457] width 18 height 18
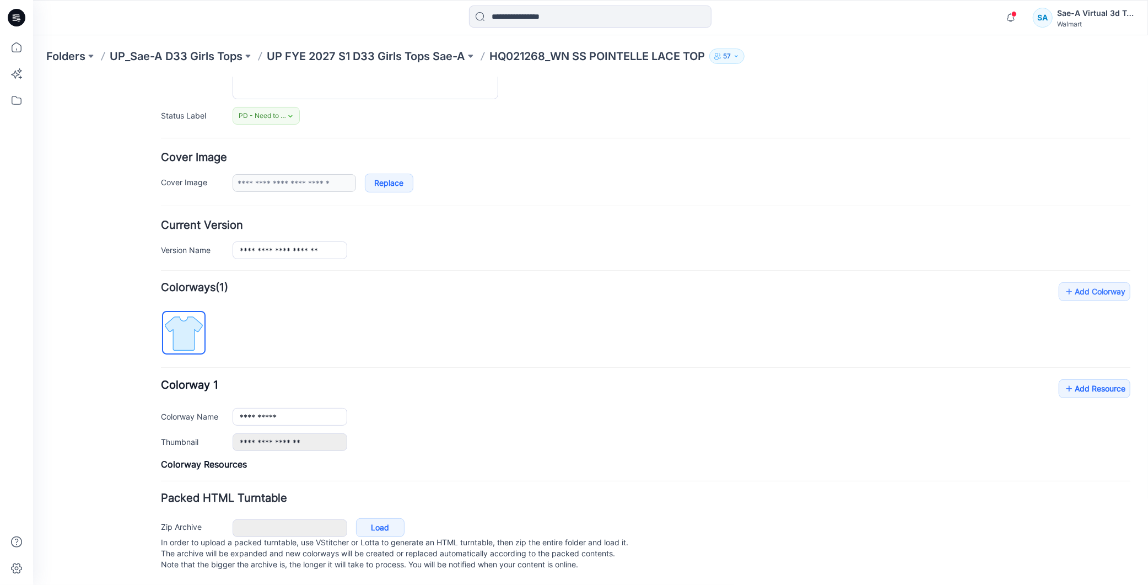
scroll to position [133, 0]
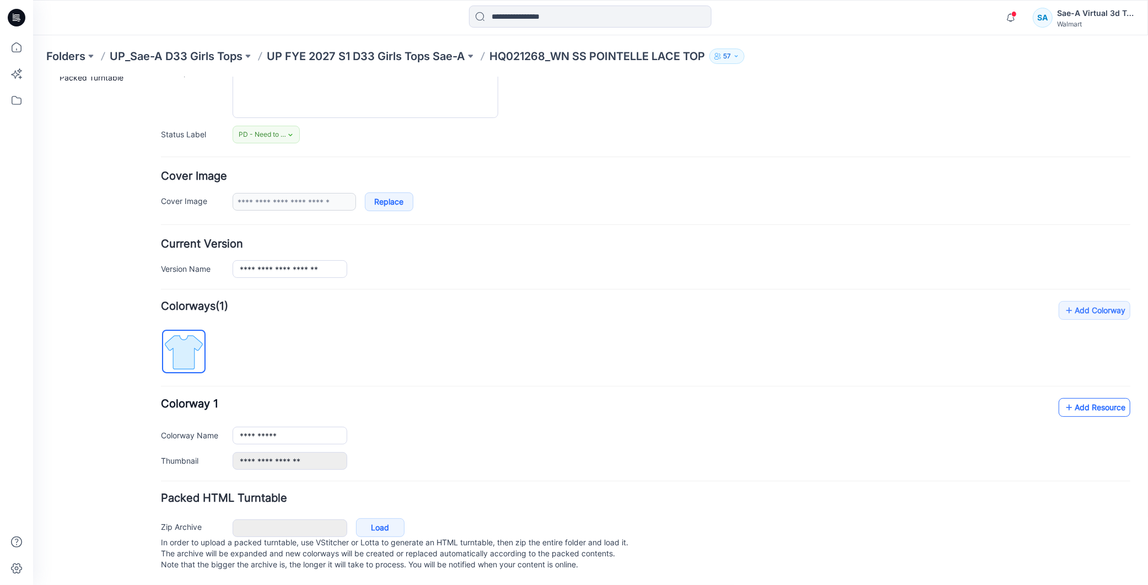
click at [1067, 397] on link "Add Resource" at bounding box center [1094, 406] width 72 height 19
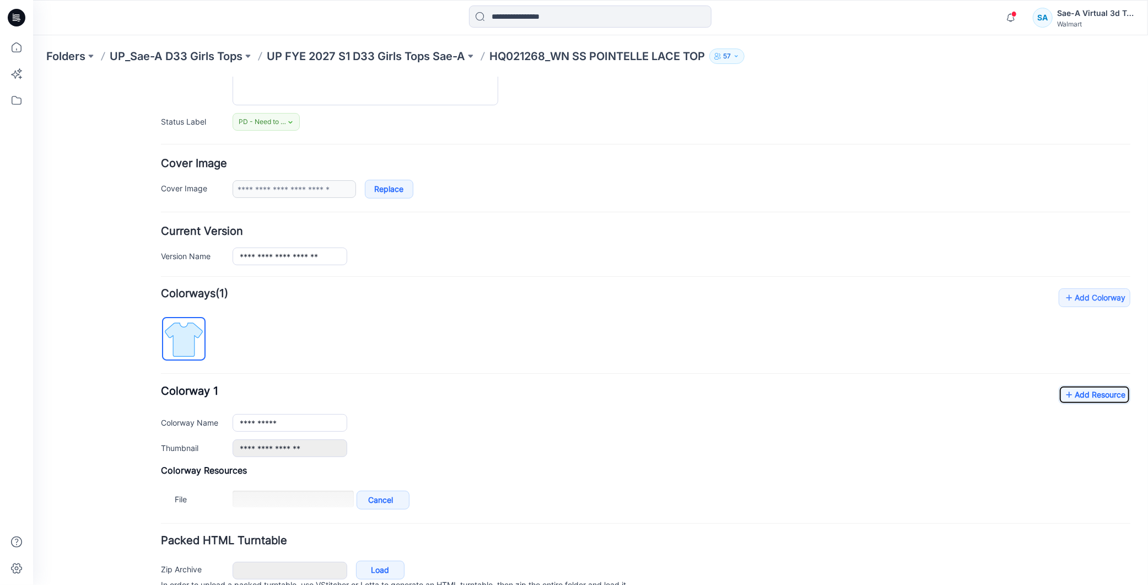
scroll to position [189, 0]
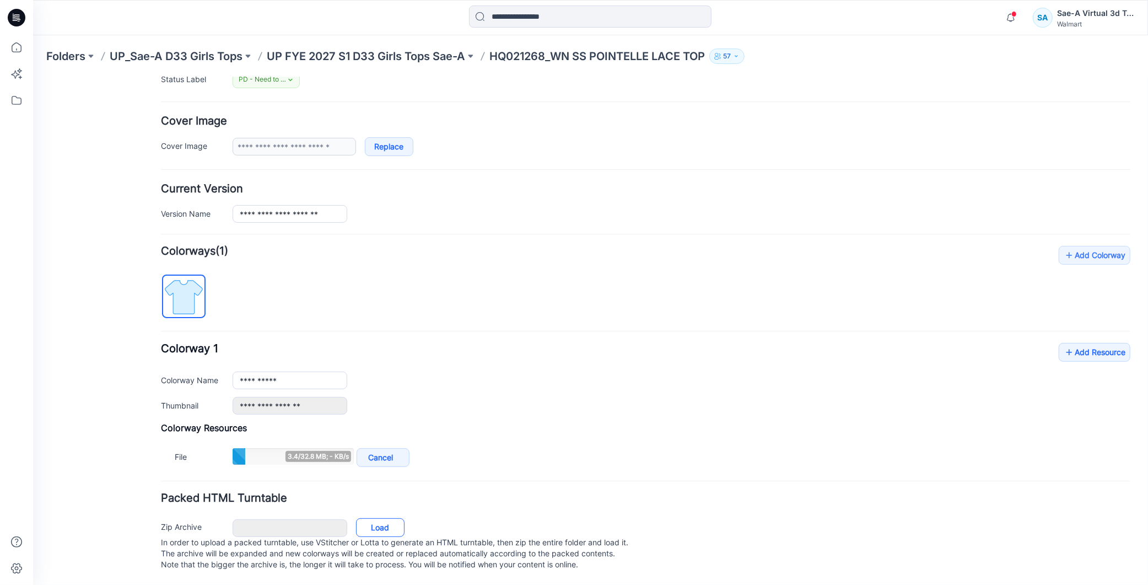
click at [375, 518] on link "Load" at bounding box center [380, 527] width 49 height 19
drag, startPoint x: 292, startPoint y: 369, endPoint x: 201, endPoint y: 370, distance: 91.5
click at [201, 371] on div "**********" at bounding box center [645, 380] width 970 height 18
paste input "*"
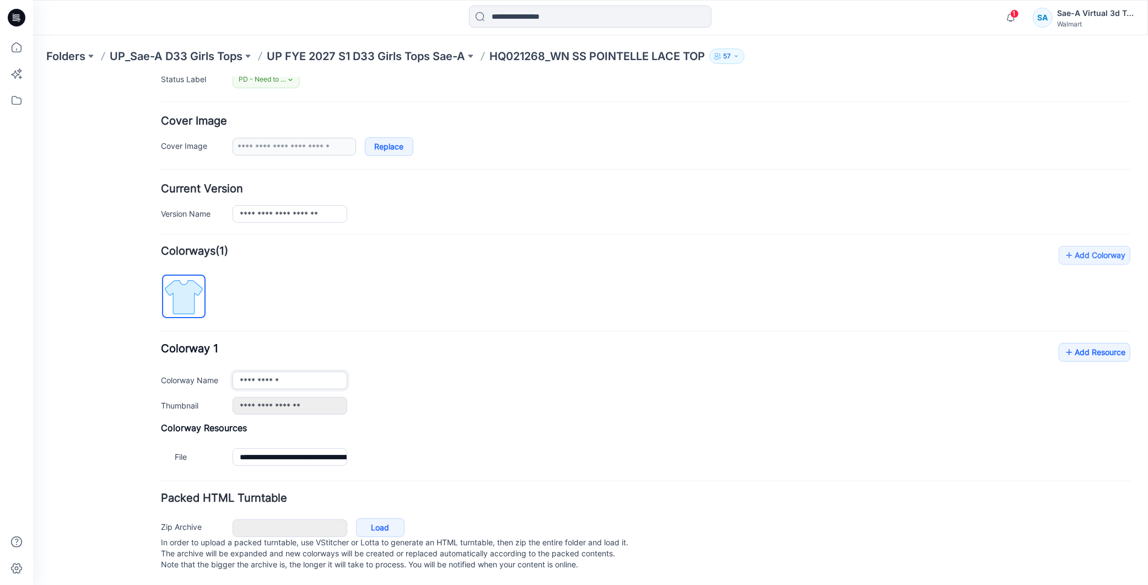
type input "**********"
click at [361, 288] on div "**********" at bounding box center [645, 357] width 970 height 224
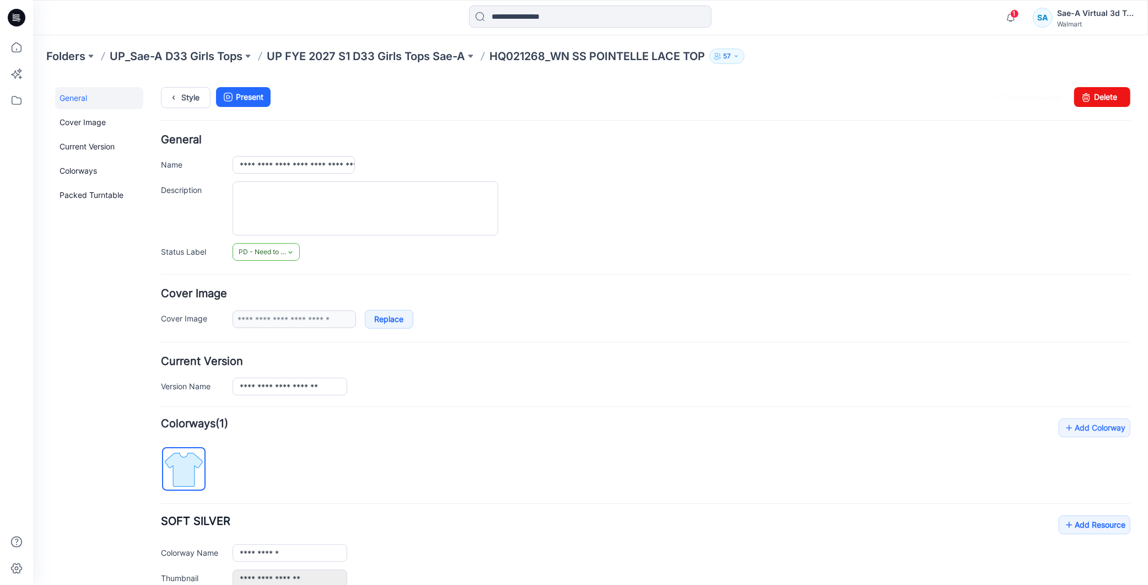
scroll to position [0, 0]
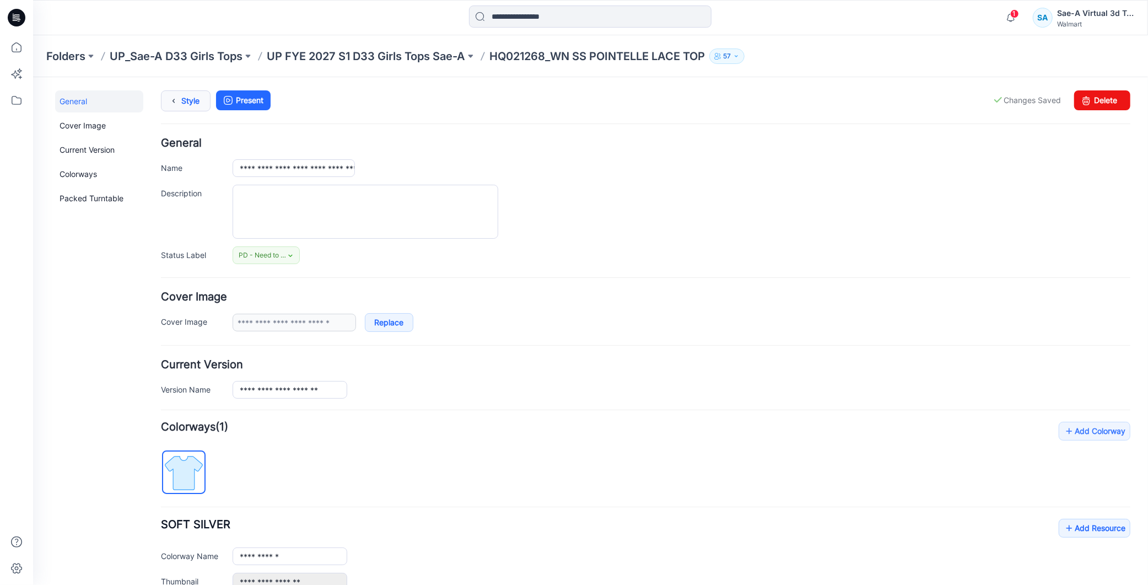
click at [195, 105] on link "Style" at bounding box center [185, 100] width 50 height 21
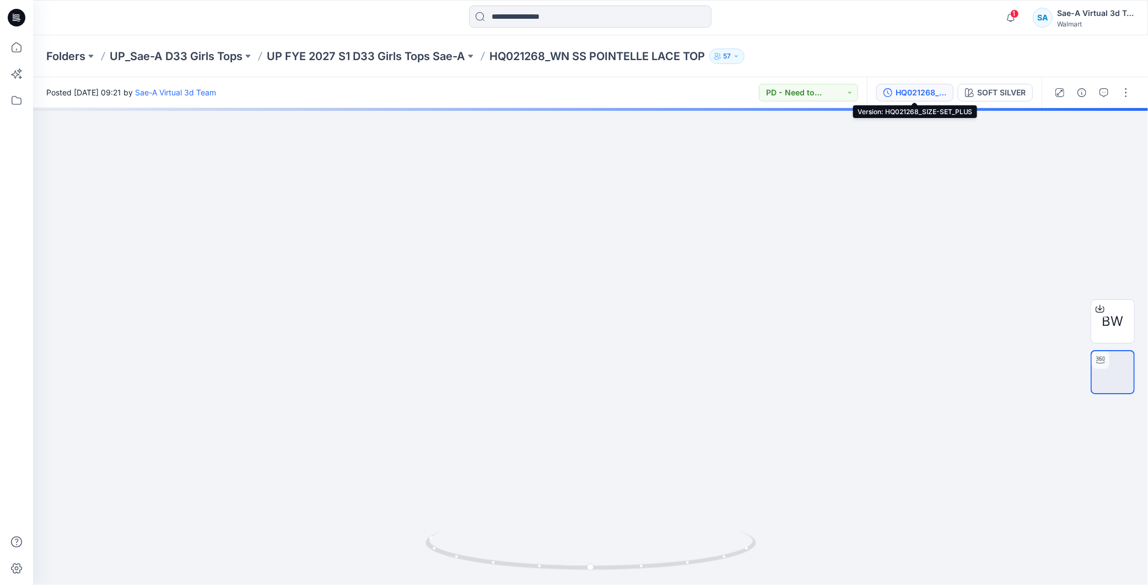
click at [918, 95] on div "HQ021268_SIZE-SET_PLUS" at bounding box center [921, 93] width 51 height 12
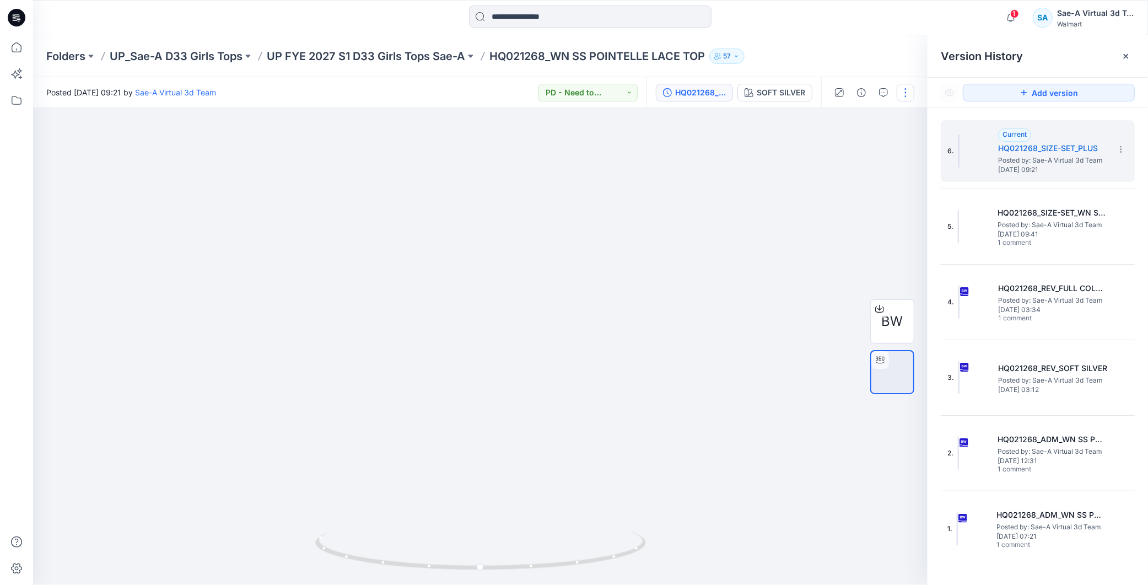
click at [907, 96] on button "button" at bounding box center [906, 93] width 18 height 18
click at [845, 150] on button "Edit" at bounding box center [859, 148] width 101 height 20
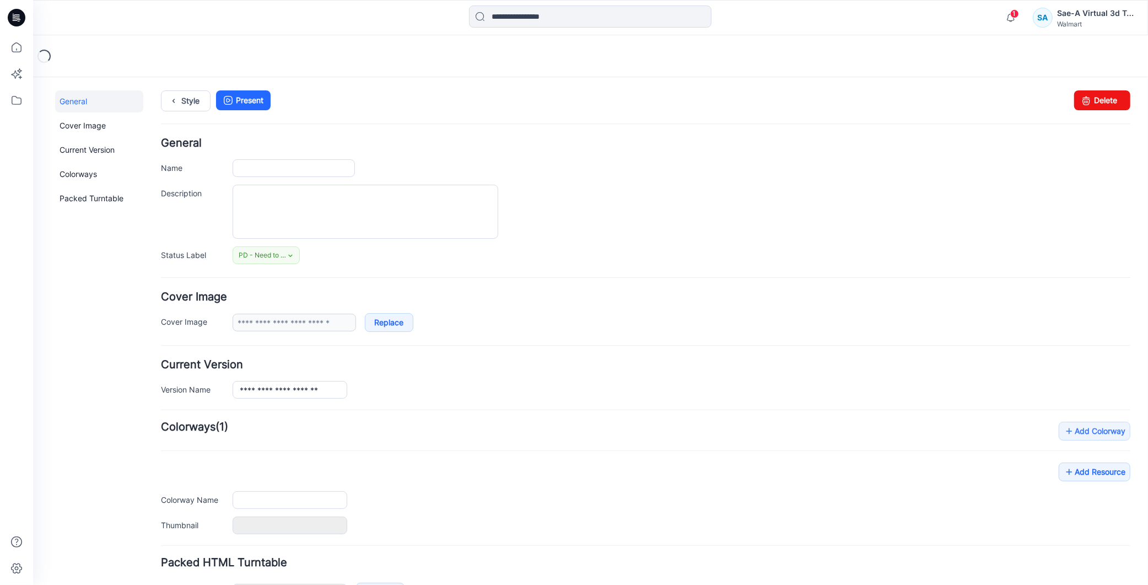
type input "**********"
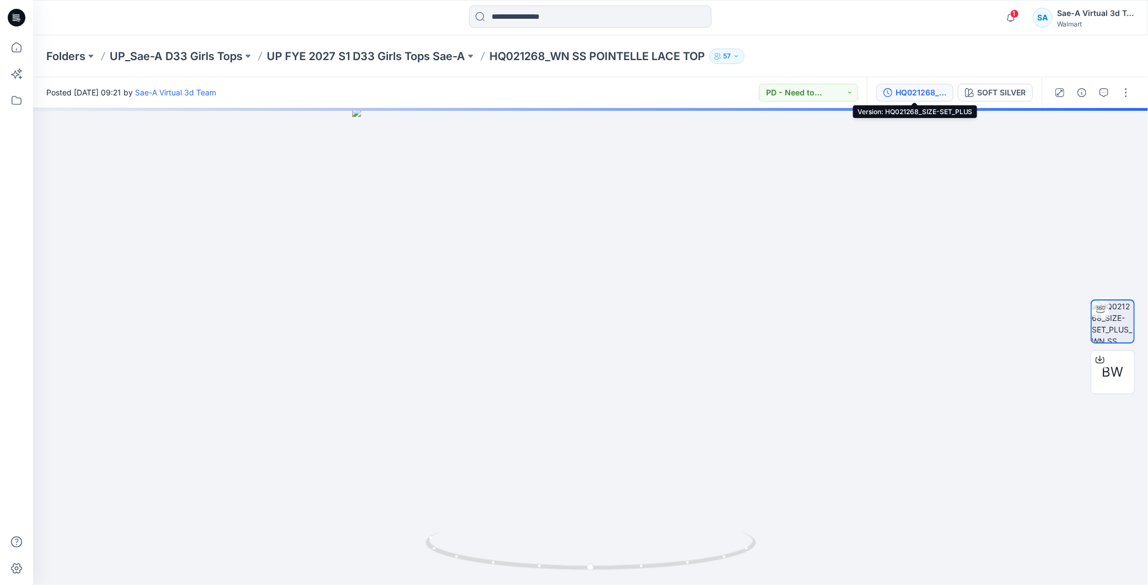
click at [904, 92] on div "HQ021268_SIZE-SET_PLUS" at bounding box center [921, 93] width 51 height 12
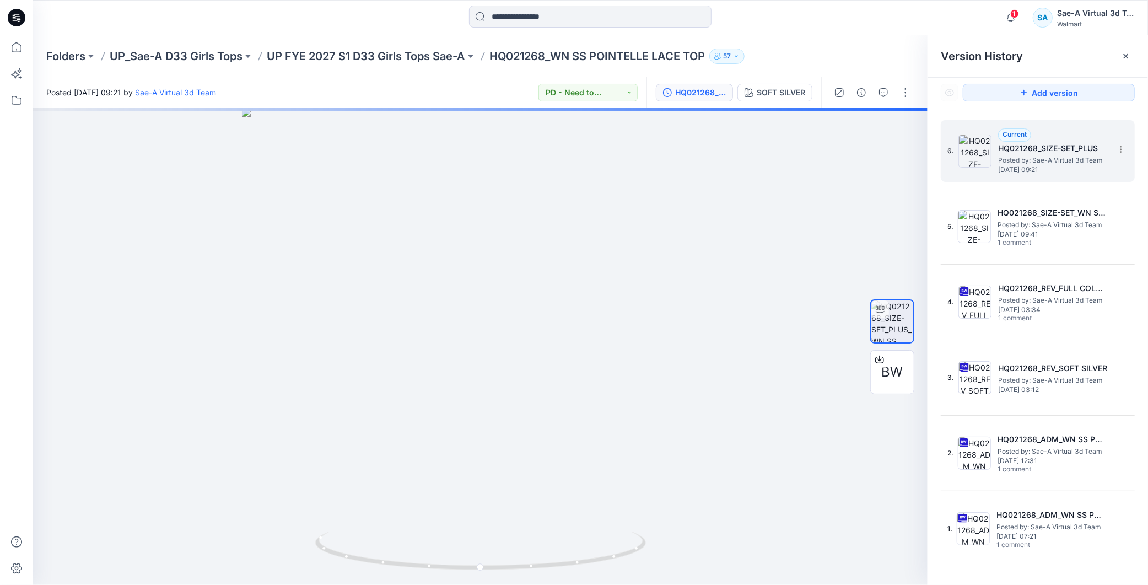
click at [1078, 157] on span "Posted by: Sae-A Virtual 3d Team" at bounding box center [1053, 160] width 110 height 11
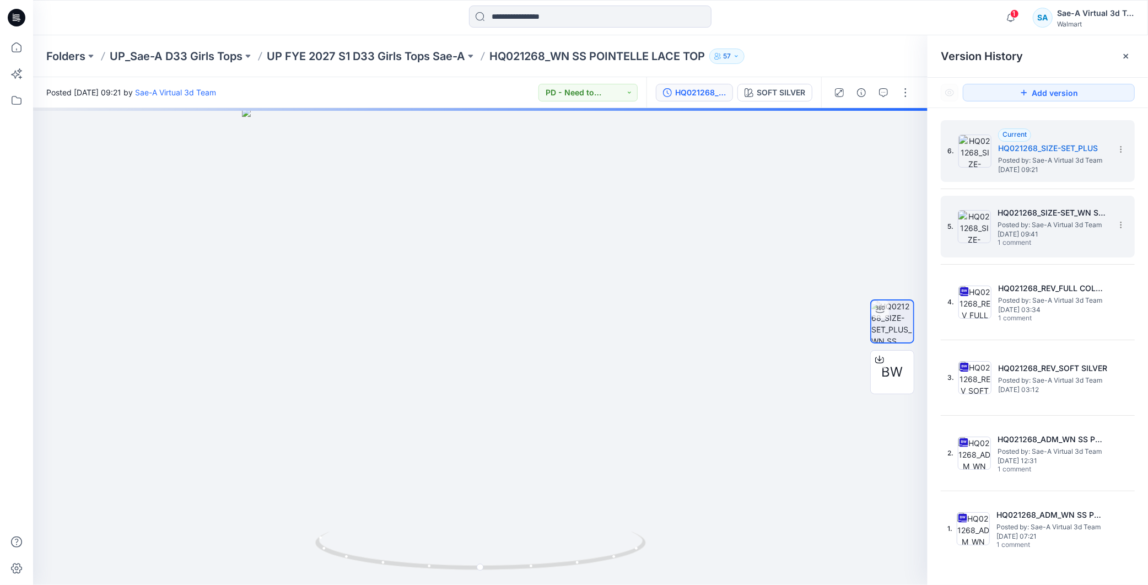
click at [1061, 228] on span "Posted by: Sae-A Virtual 3d Team" at bounding box center [1053, 224] width 110 height 11
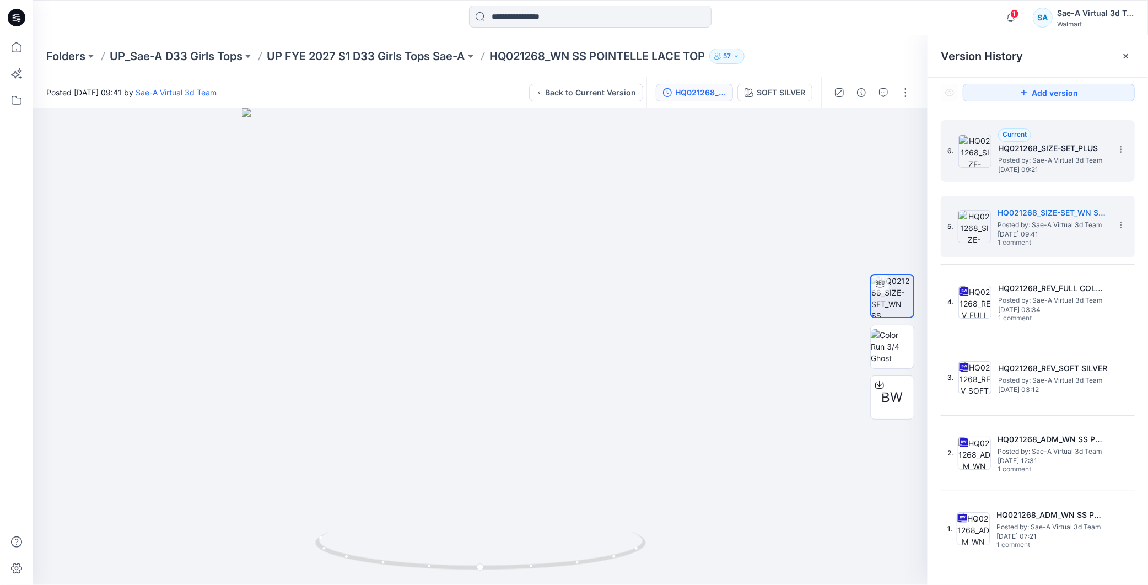
click at [1050, 175] on div "6. Current HQ021268_SIZE-SET_PLUS Posted by: Sae-A Virtual 3d Team Monday, Augu…" at bounding box center [1030, 151] width 165 height 53
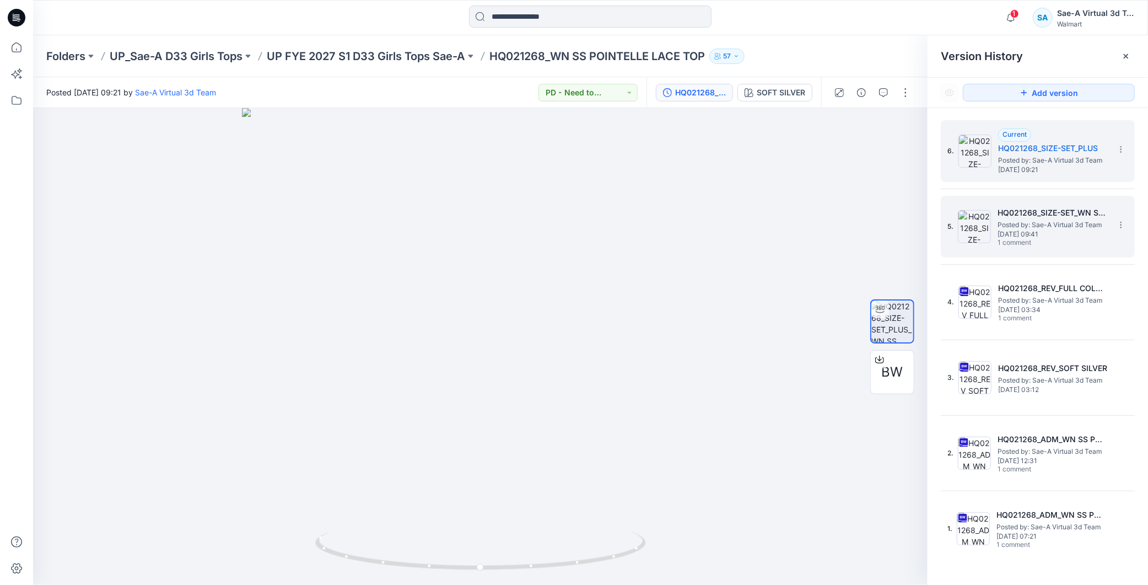
click at [1015, 232] on span "[DATE] 09:41" at bounding box center [1053, 234] width 110 height 8
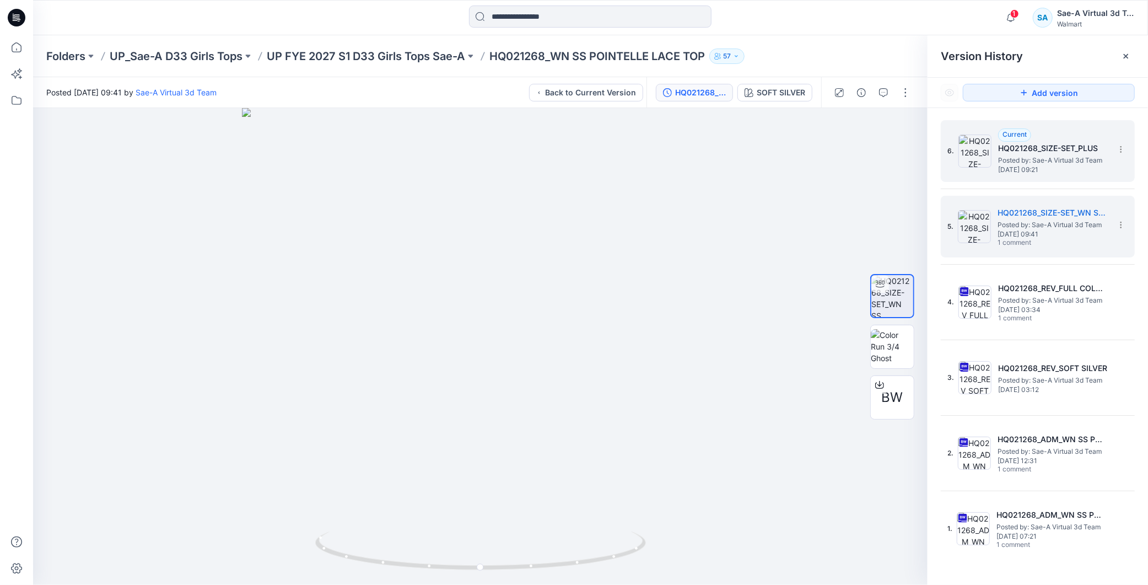
click at [1072, 156] on span "Posted by: Sae-A Virtual 3d Team" at bounding box center [1053, 160] width 110 height 11
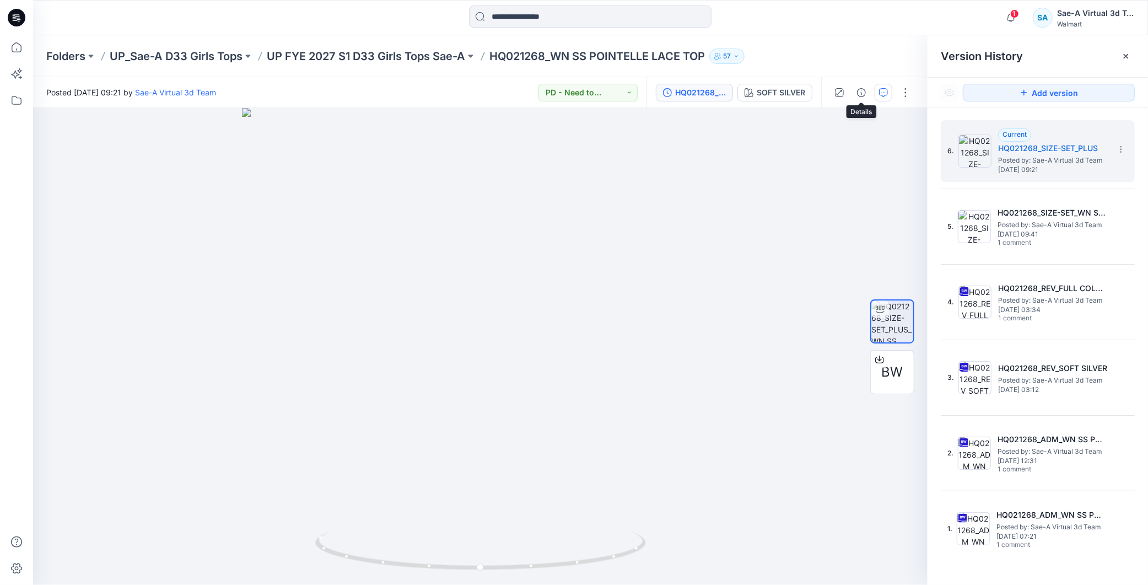
click at [885, 91] on icon "button" at bounding box center [883, 92] width 9 height 9
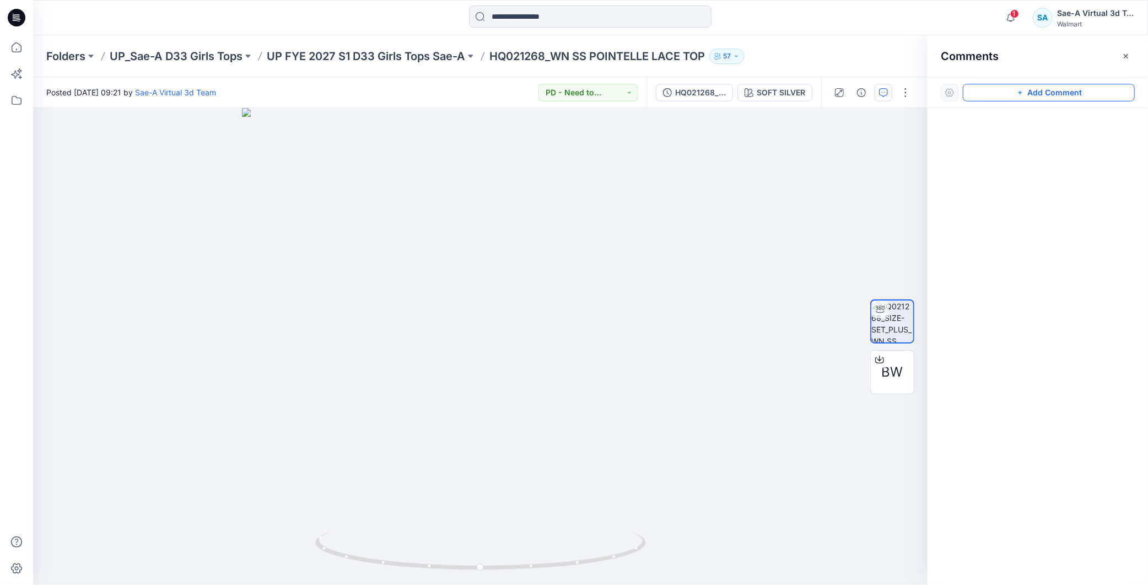
click at [1023, 94] on icon "button" at bounding box center [1020, 92] width 9 height 9
click at [135, 154] on div "1" at bounding box center [480, 346] width 895 height 477
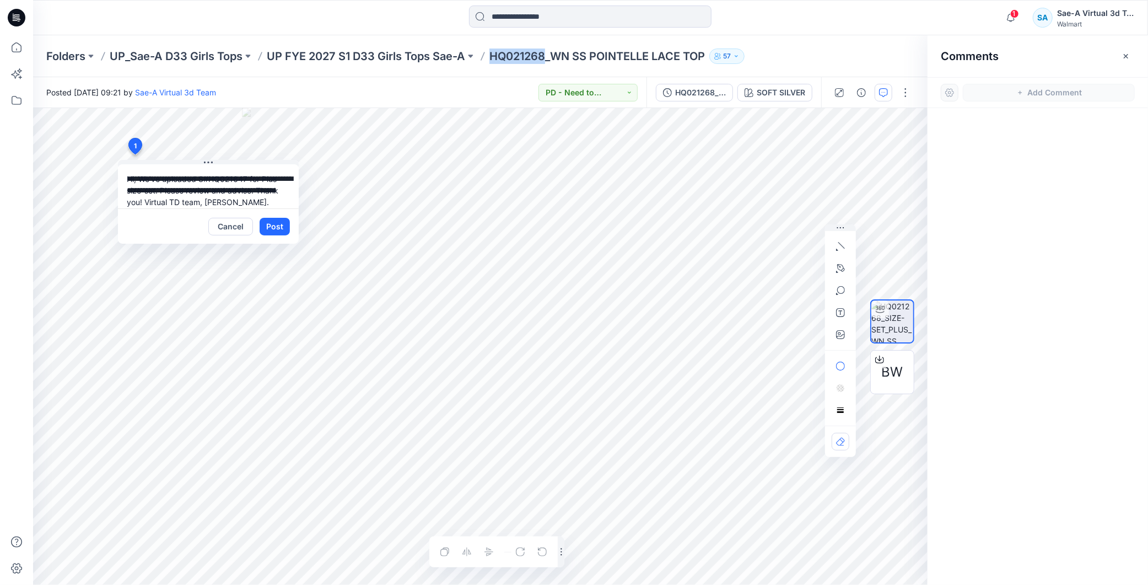
drag, startPoint x: 546, startPoint y: 53, endPoint x: 495, endPoint y: 56, distance: 51.3
click at [495, 56] on p "HQ021268_WN SS POINTELLE LACE TOP" at bounding box center [598, 56] width 216 height 15
copy p "HQ021268"
drag, startPoint x: 245, startPoint y: 179, endPoint x: 208, endPoint y: 175, distance: 36.6
click at [208, 175] on textarea "**********" at bounding box center [208, 186] width 181 height 44
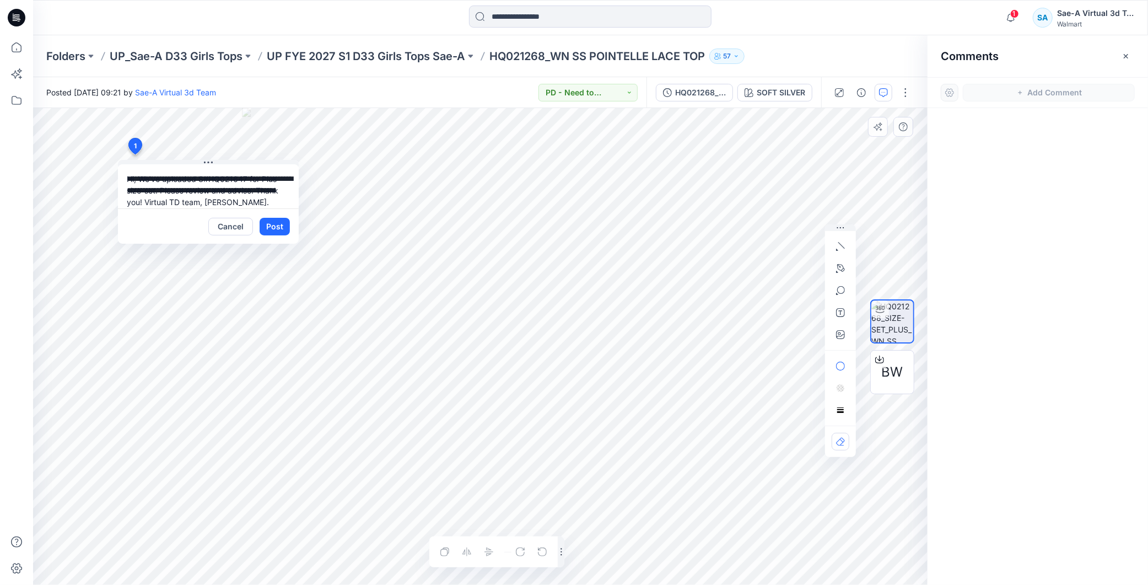
paste textarea "*"
click at [254, 177] on textarea "**********" at bounding box center [208, 186] width 181 height 44
click at [252, 179] on textarea "**********" at bounding box center [208, 186] width 181 height 44
click at [162, 191] on textarea "**********" at bounding box center [208, 186] width 181 height 44
click at [137, 180] on textarea "**********" at bounding box center [208, 186] width 181 height 44
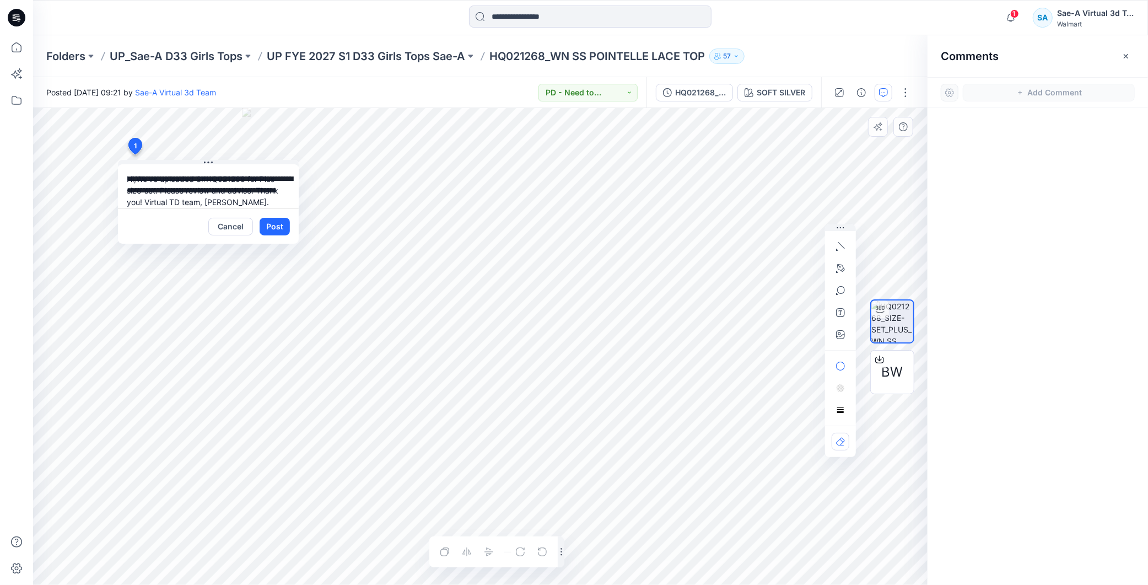
click at [140, 180] on textarea "**********" at bounding box center [208, 186] width 181 height 44
click at [158, 182] on textarea "**********" at bounding box center [208, 186] width 181 height 44
click at [162, 183] on textarea "**********" at bounding box center [208, 186] width 181 height 44
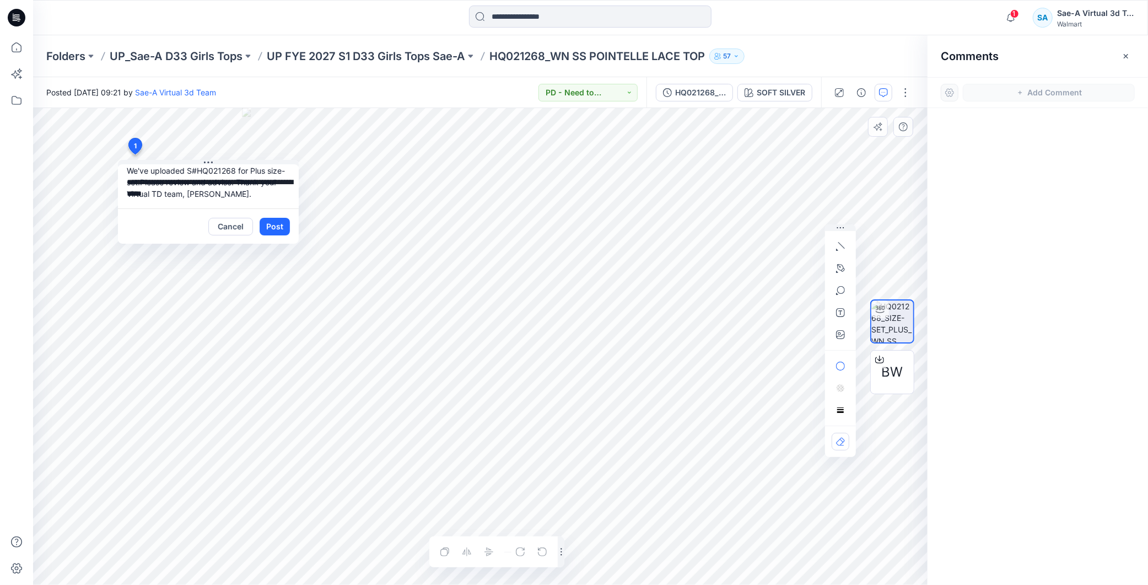
drag, startPoint x: 226, startPoint y: 193, endPoint x: 188, endPoint y: 195, distance: 38.1
click at [188, 195] on textarea "**********" at bounding box center [208, 186] width 181 height 44
type textarea "**********"
click at [268, 226] on button "Post" at bounding box center [275, 227] width 30 height 18
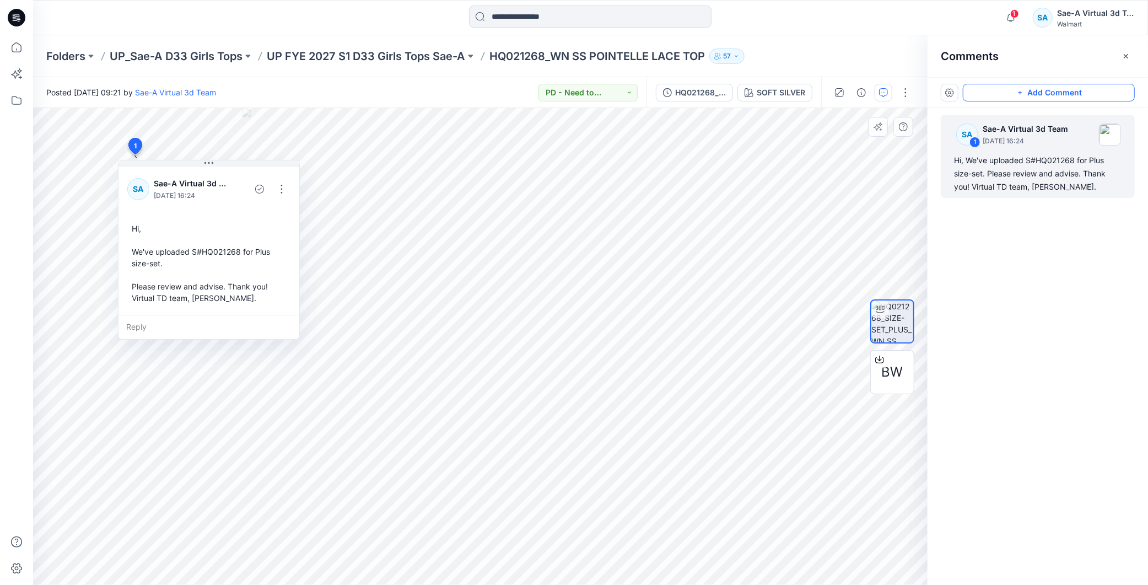
click at [1002, 342] on div "SA 1 Sae-A Virtual 3d Team August 25, 2025 16:24 Hi, We've uploaded S#HQ021268 …" at bounding box center [1038, 326] width 220 height 436
click at [696, 89] on div "HQ021268_SIZE-SET_PLUS" at bounding box center [700, 93] width 51 height 12
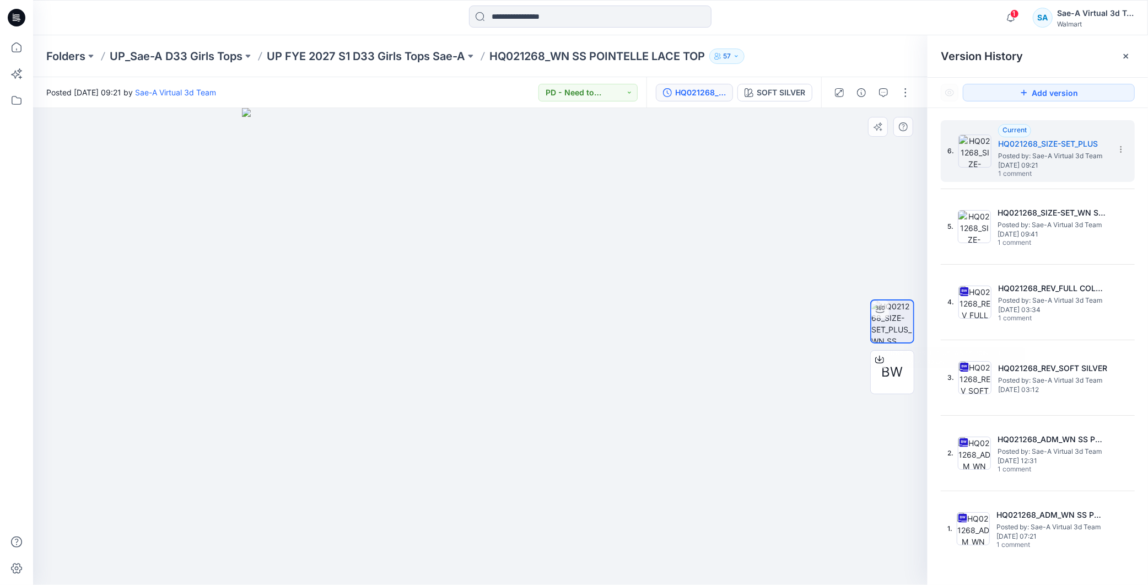
drag, startPoint x: 762, startPoint y: 290, endPoint x: 562, endPoint y: 102, distance: 274.5
click at [763, 291] on div at bounding box center [480, 346] width 895 height 477
click at [434, 61] on p "UP FYE 2027 S1 D33 Girls Tops Sae-A" at bounding box center [366, 56] width 198 height 15
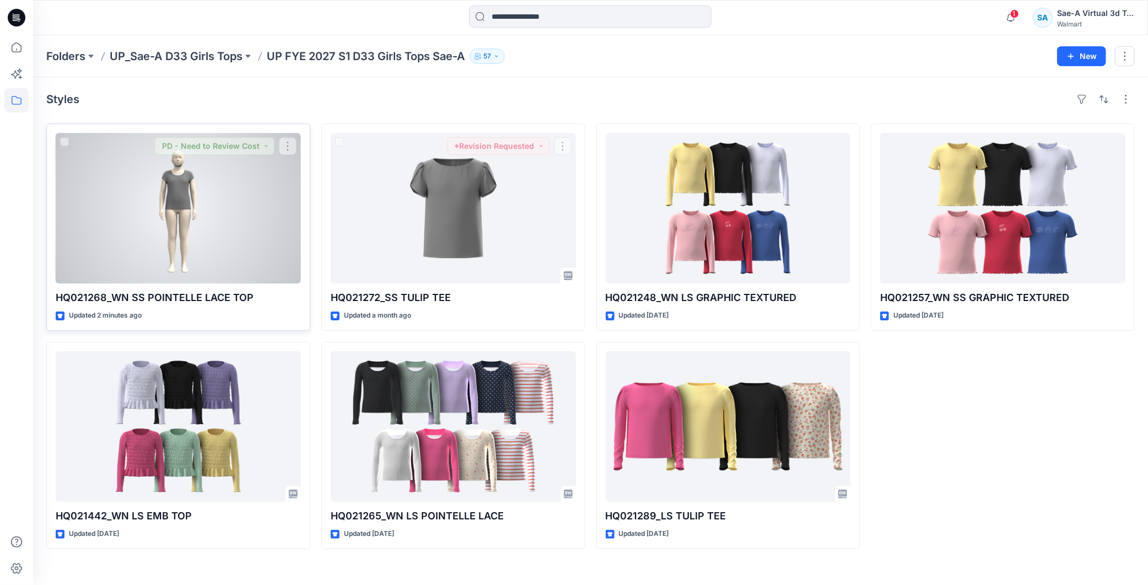
click at [260, 191] on div at bounding box center [178, 208] width 245 height 150
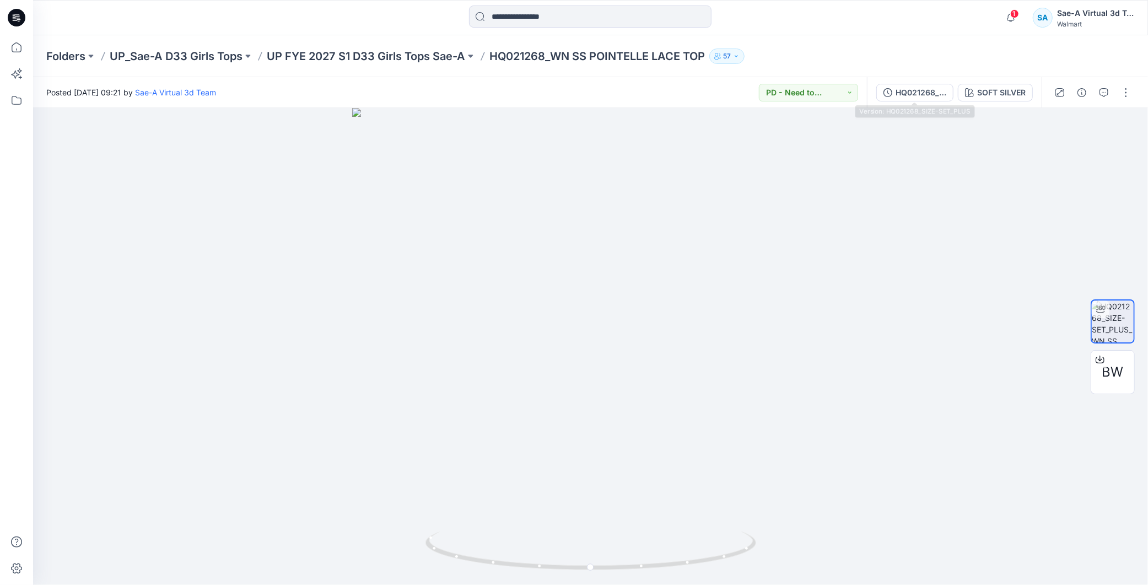
click at [921, 96] on div "HQ021268_SIZE-SET_PLUS" at bounding box center [921, 93] width 51 height 12
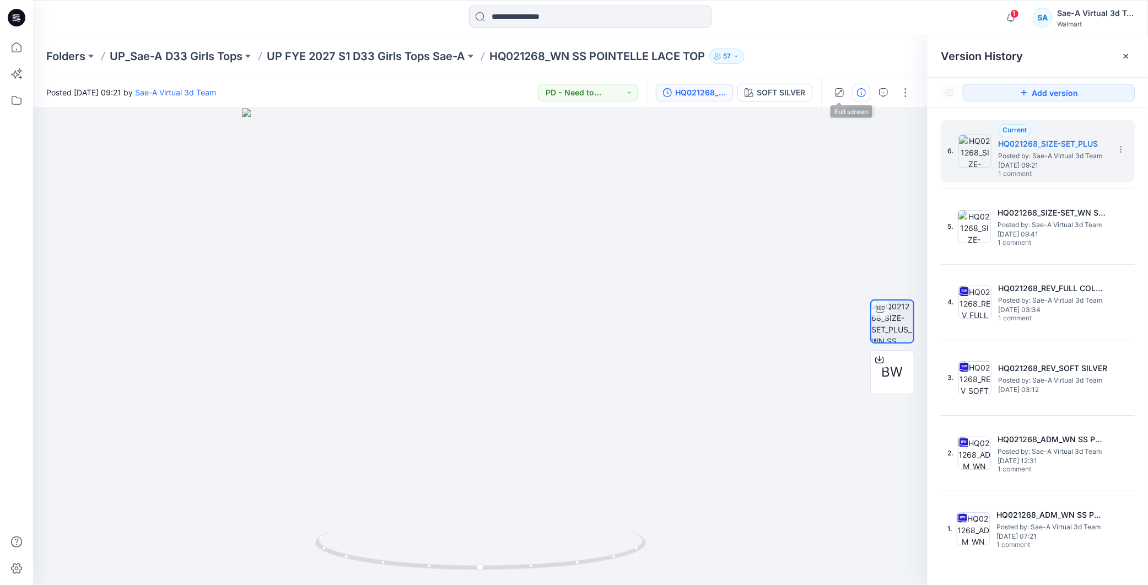
click at [866, 94] on button "button" at bounding box center [862, 93] width 18 height 18
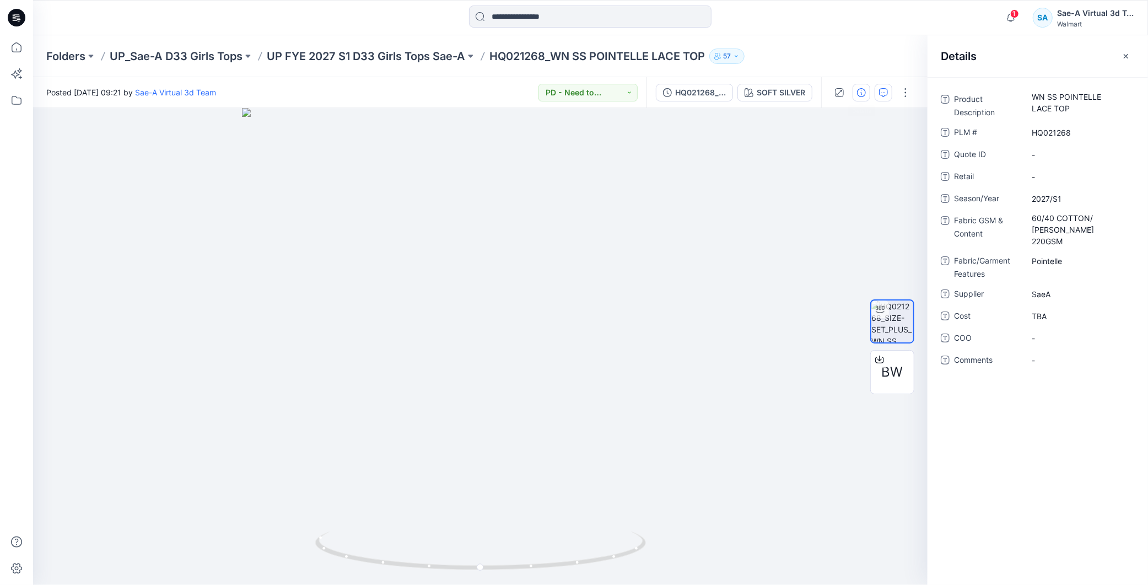
drag, startPoint x: 879, startPoint y: 87, endPoint x: 885, endPoint y: 94, distance: 9.4
click at [879, 89] on icon "button" at bounding box center [883, 92] width 9 height 9
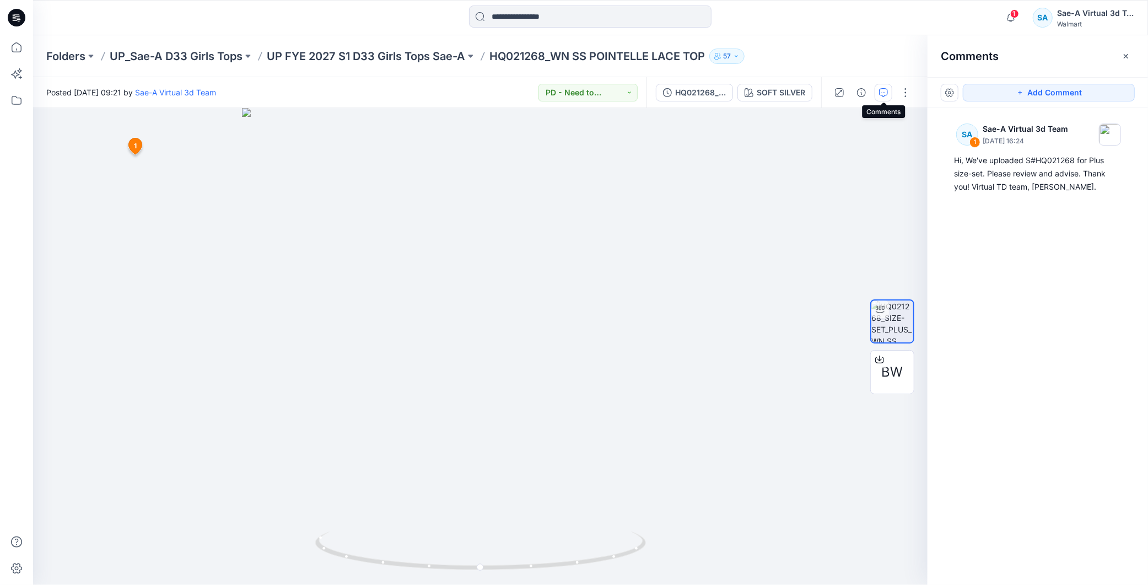
click at [890, 99] on button "button" at bounding box center [884, 93] width 18 height 18
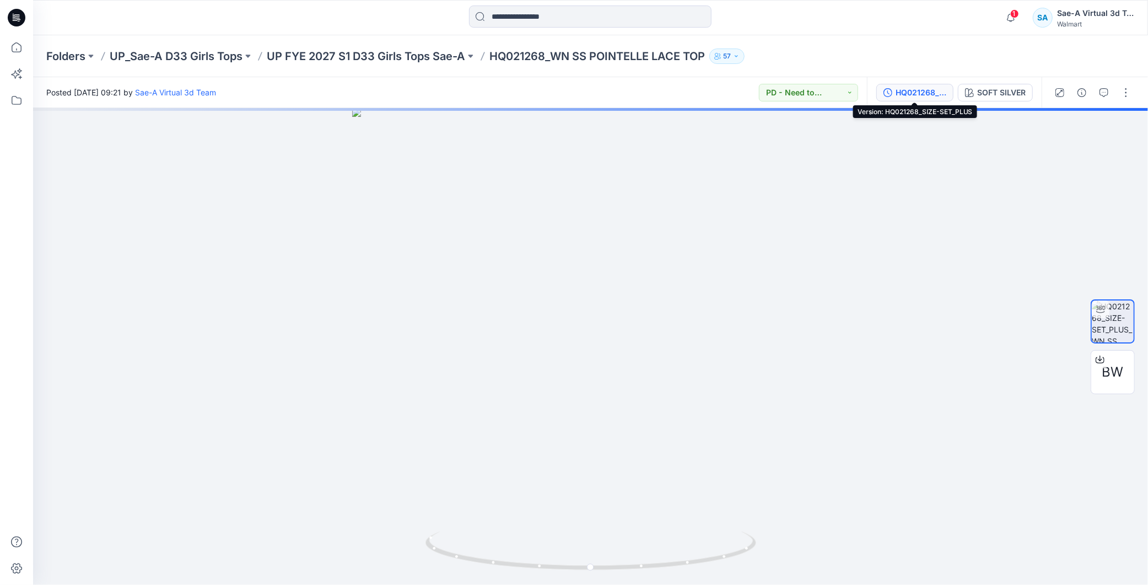
click at [919, 87] on div "HQ021268_SIZE-SET_PLUS" at bounding box center [921, 93] width 51 height 12
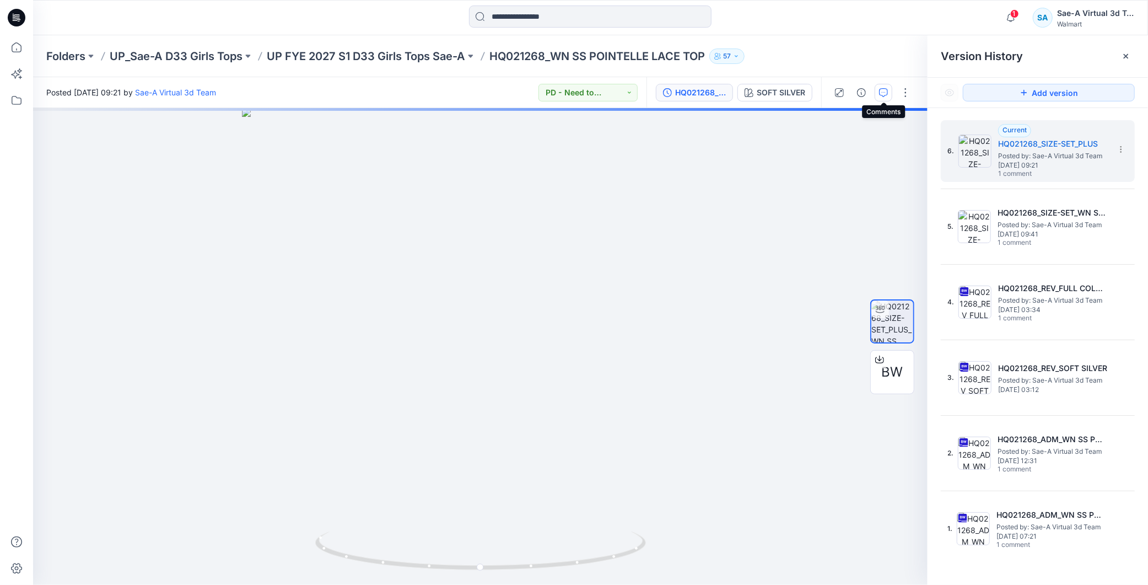
click at [888, 89] on icon "button" at bounding box center [883, 92] width 9 height 9
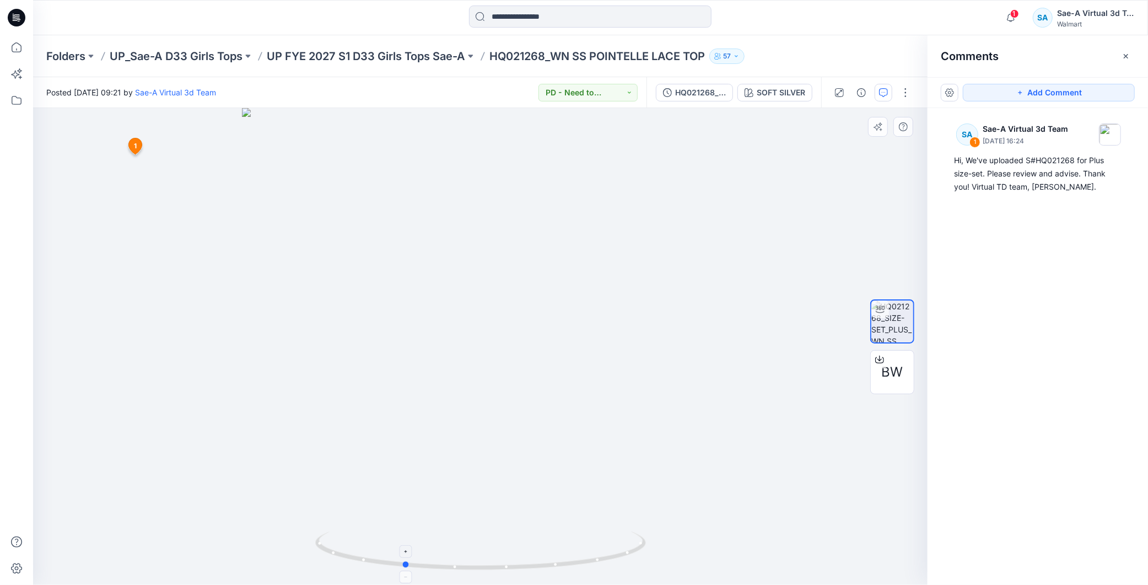
drag, startPoint x: 575, startPoint y: 550, endPoint x: 531, endPoint y: 562, distance: 45.9
click at [531, 562] on icon at bounding box center [482, 551] width 334 height 41
drag, startPoint x: 507, startPoint y: 560, endPoint x: 453, endPoint y: 564, distance: 54.8
click at [453, 564] on icon at bounding box center [482, 551] width 334 height 41
drag, startPoint x: 477, startPoint y: 565, endPoint x: 610, endPoint y: 566, distance: 133.4
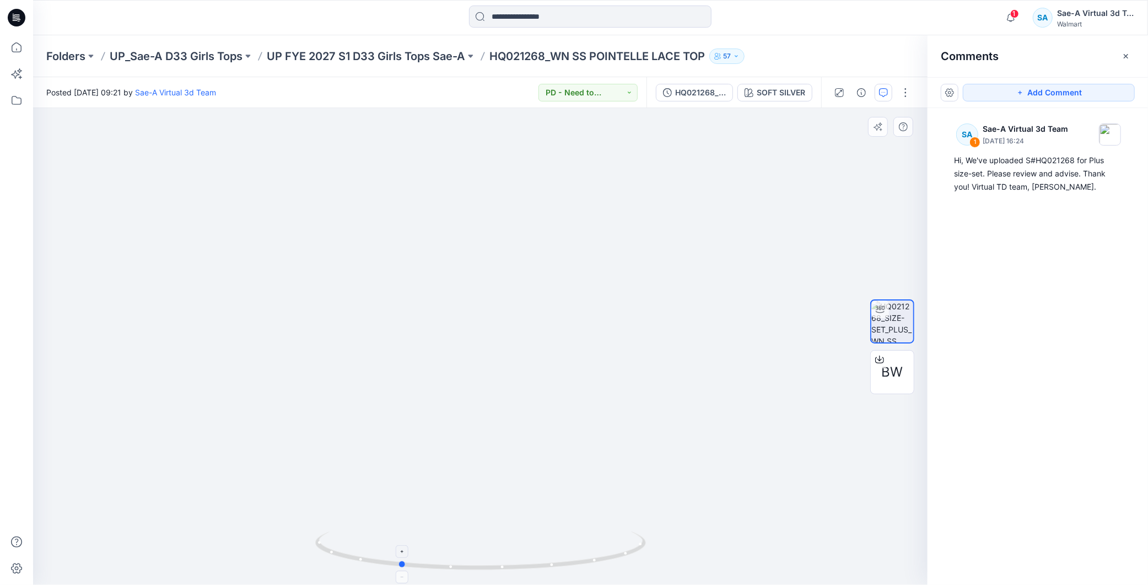
click at [610, 566] on icon at bounding box center [482, 551] width 334 height 41
click at [447, 61] on p "UP FYE 2027 S1 D33 Girls Tops Sae-A" at bounding box center [366, 56] width 198 height 15
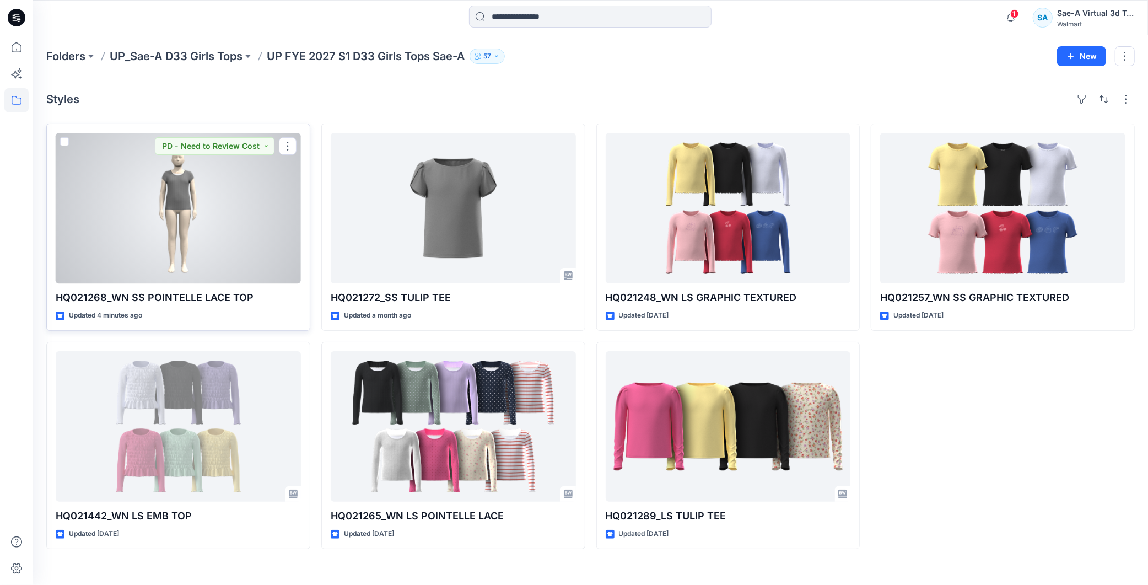
click at [228, 205] on div at bounding box center [178, 208] width 245 height 150
